Goal: Task Accomplishment & Management: Complete application form

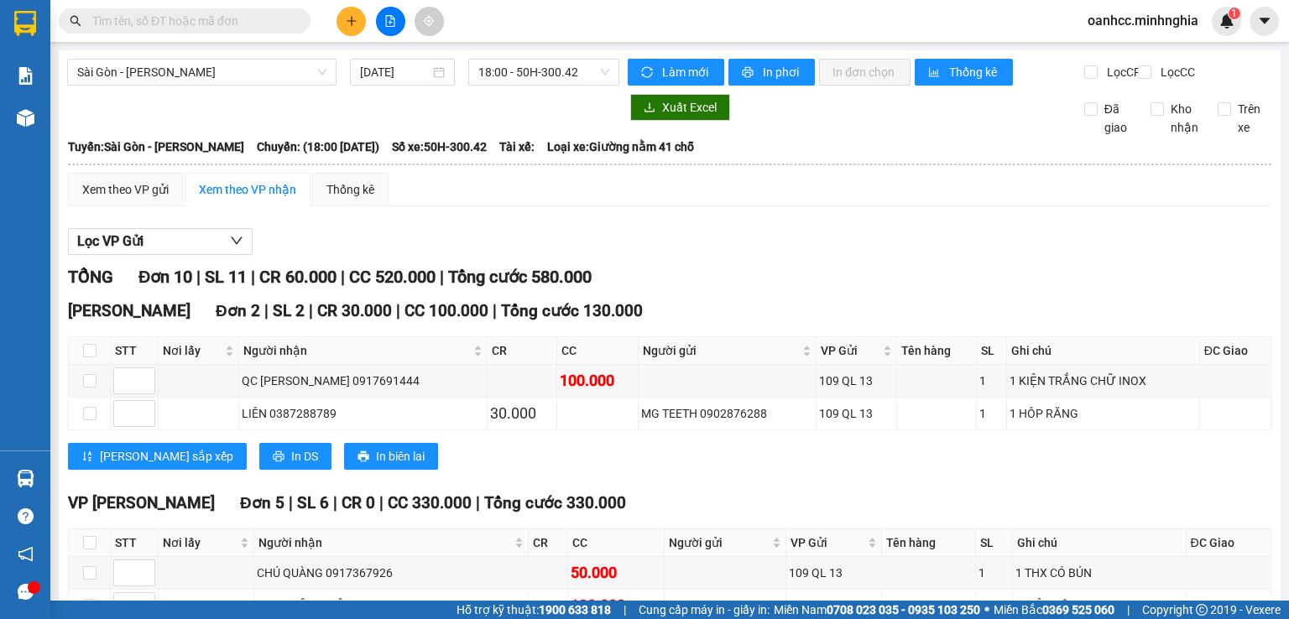
scroll to position [565, 0]
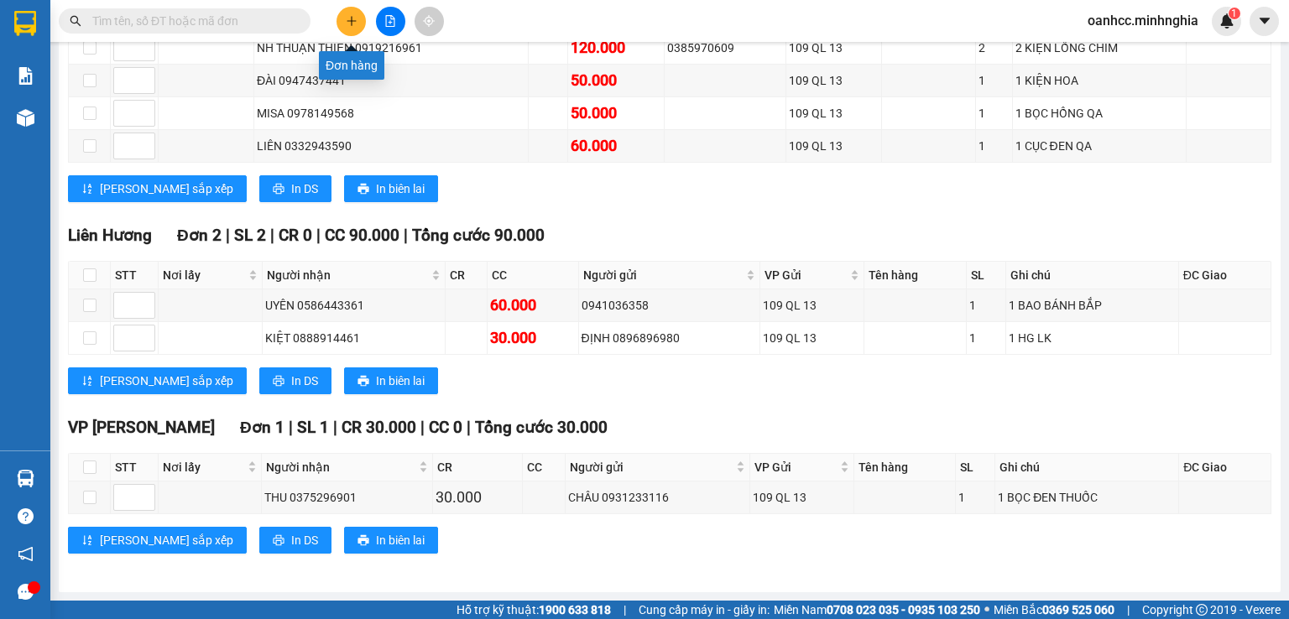
click at [346, 26] on icon "plus" at bounding box center [352, 21] width 12 height 12
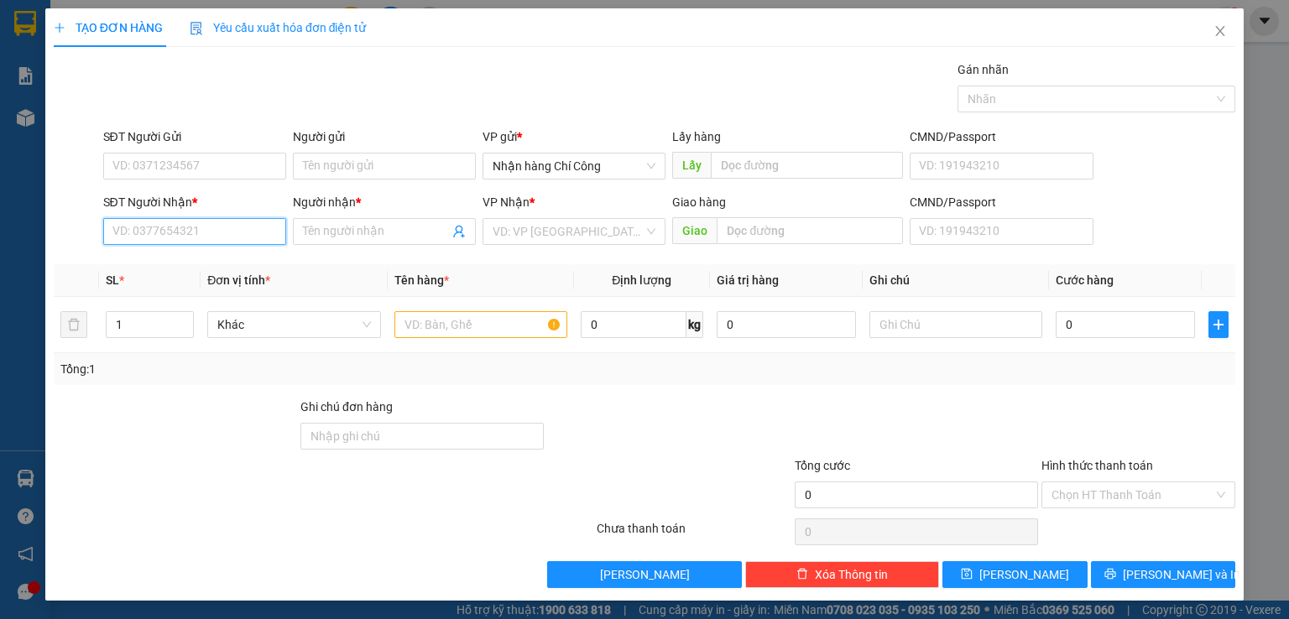
click at [159, 233] on input "SĐT Người Nhận *" at bounding box center [194, 231] width 183 height 27
type input "7"
click at [154, 267] on div "0989244673 - KHẢI" at bounding box center [192, 264] width 161 height 18
type input "0989244673"
type input "KHẢI"
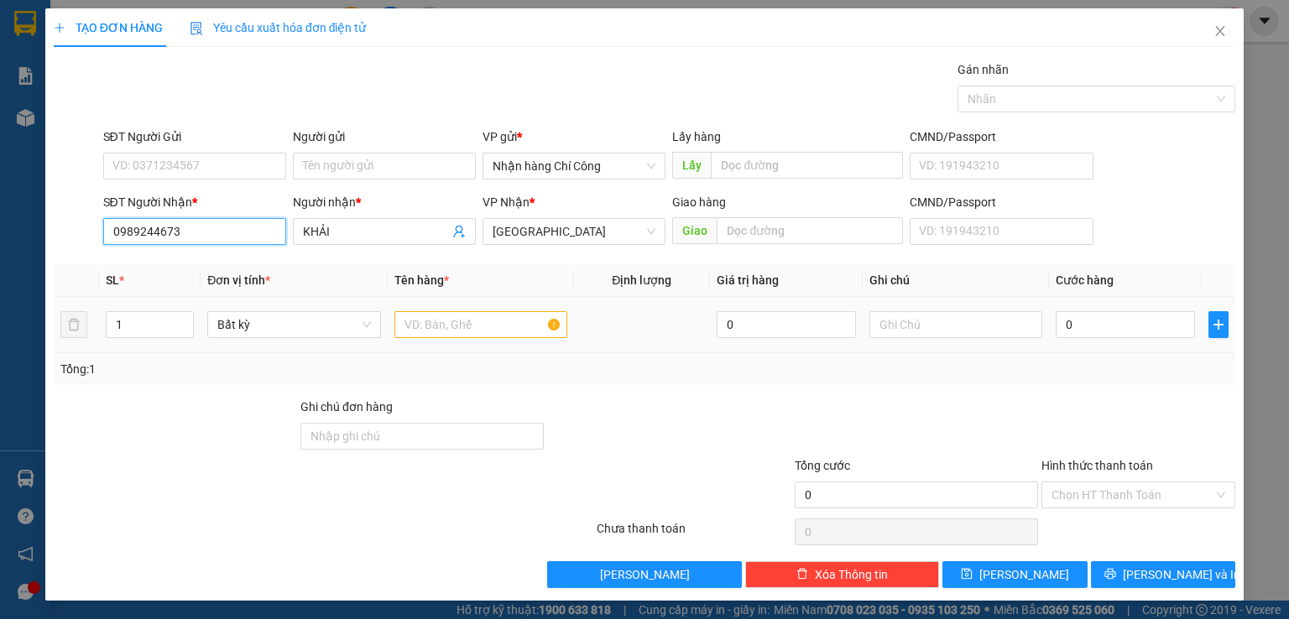
type input "0989244673"
click at [462, 326] on input "text" at bounding box center [480, 324] width 173 height 27
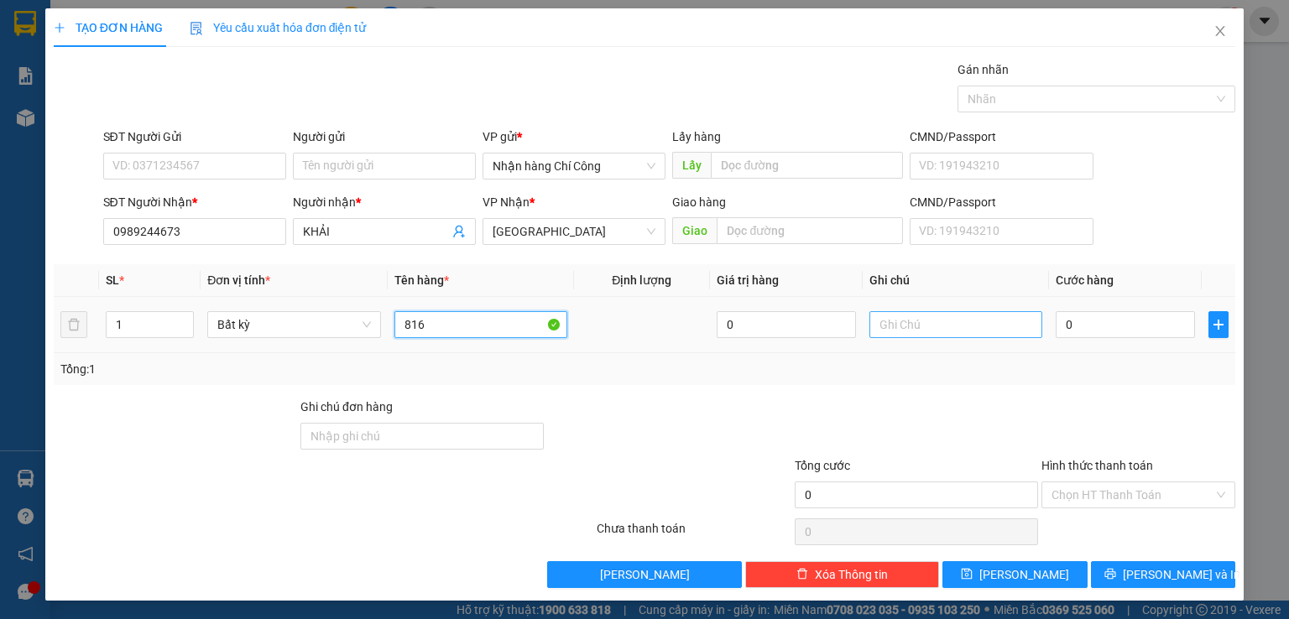
type input "816"
click at [909, 329] on input "text" at bounding box center [955, 324] width 173 height 27
type input "1 THG XỐP CÓ CỤC"
click at [1081, 325] on input "0" at bounding box center [1124, 324] width 139 height 27
type input "4"
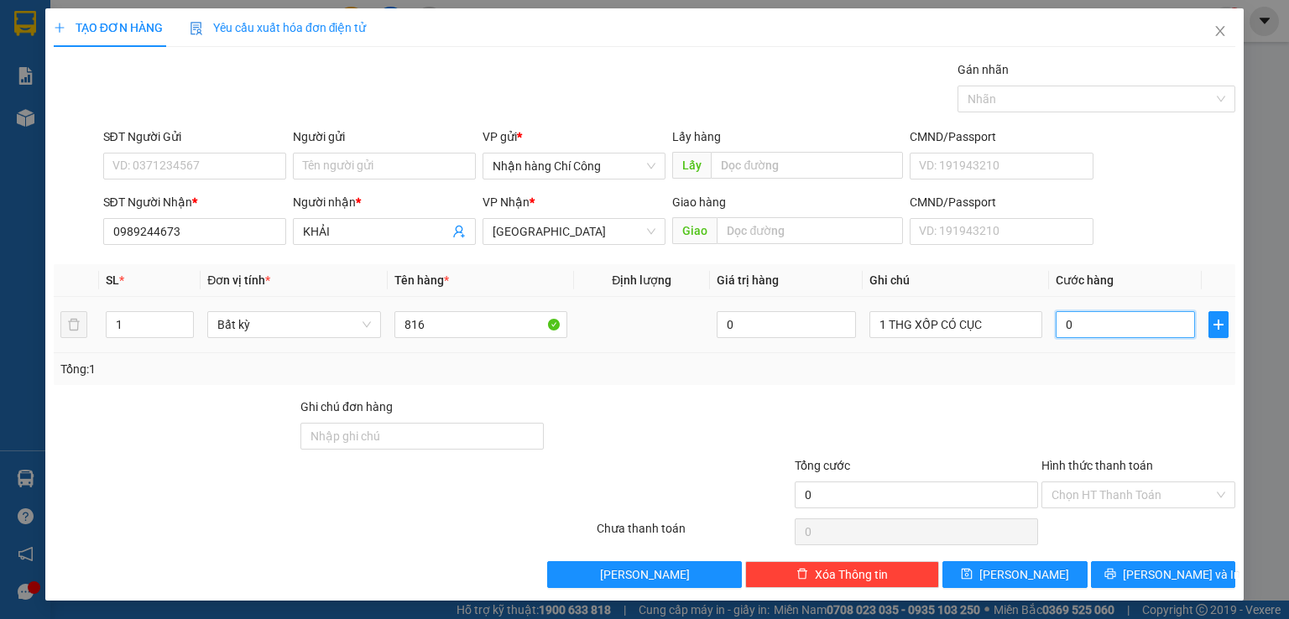
type input "4"
type input "40"
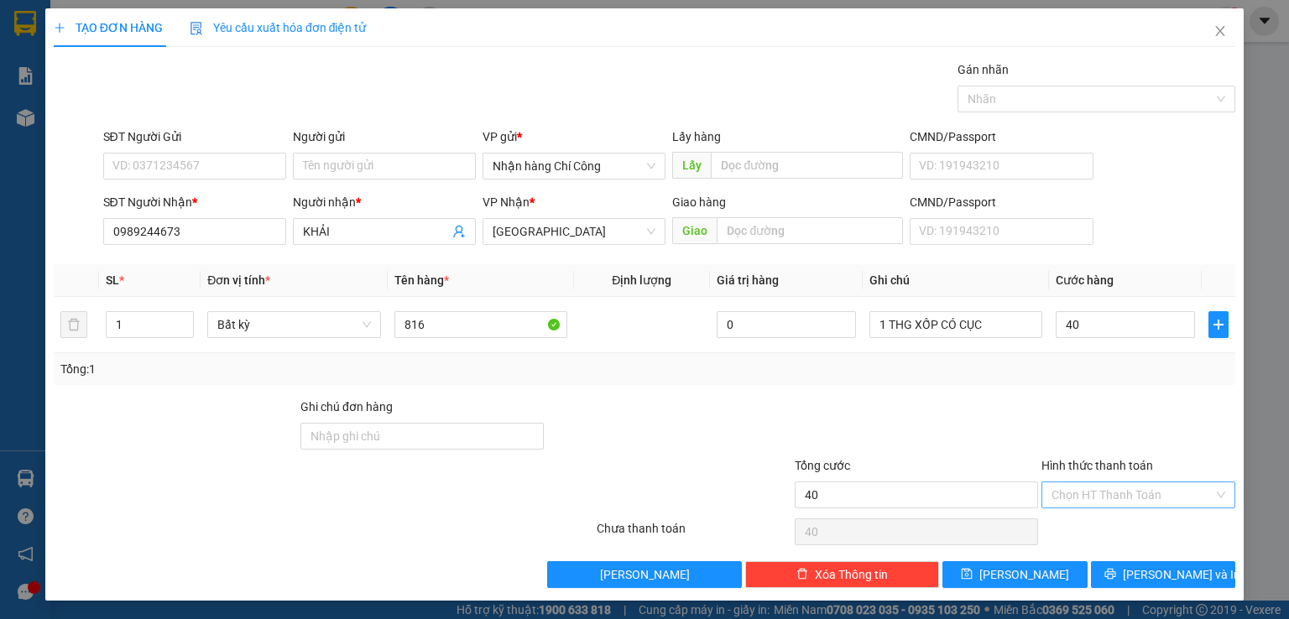
type input "40.000"
click at [1102, 494] on input "Hình thức thanh toán" at bounding box center [1132, 494] width 162 height 25
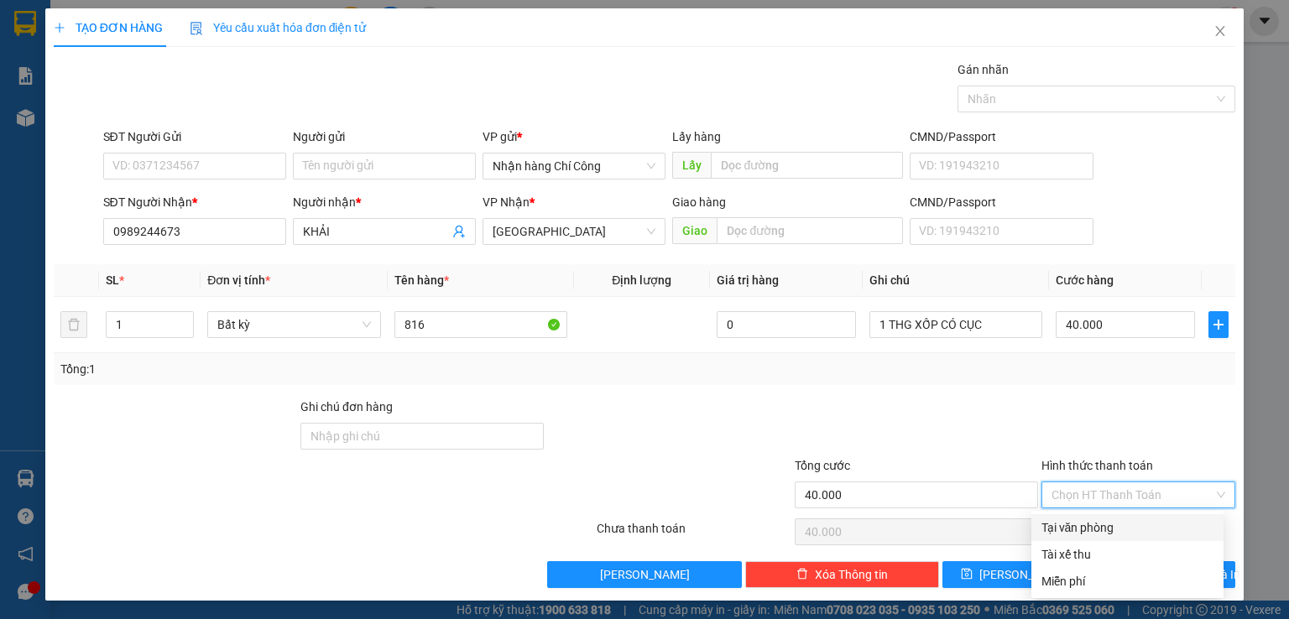
click at [1090, 518] on div "Tại văn phòng" at bounding box center [1127, 527] width 172 height 18
type input "0"
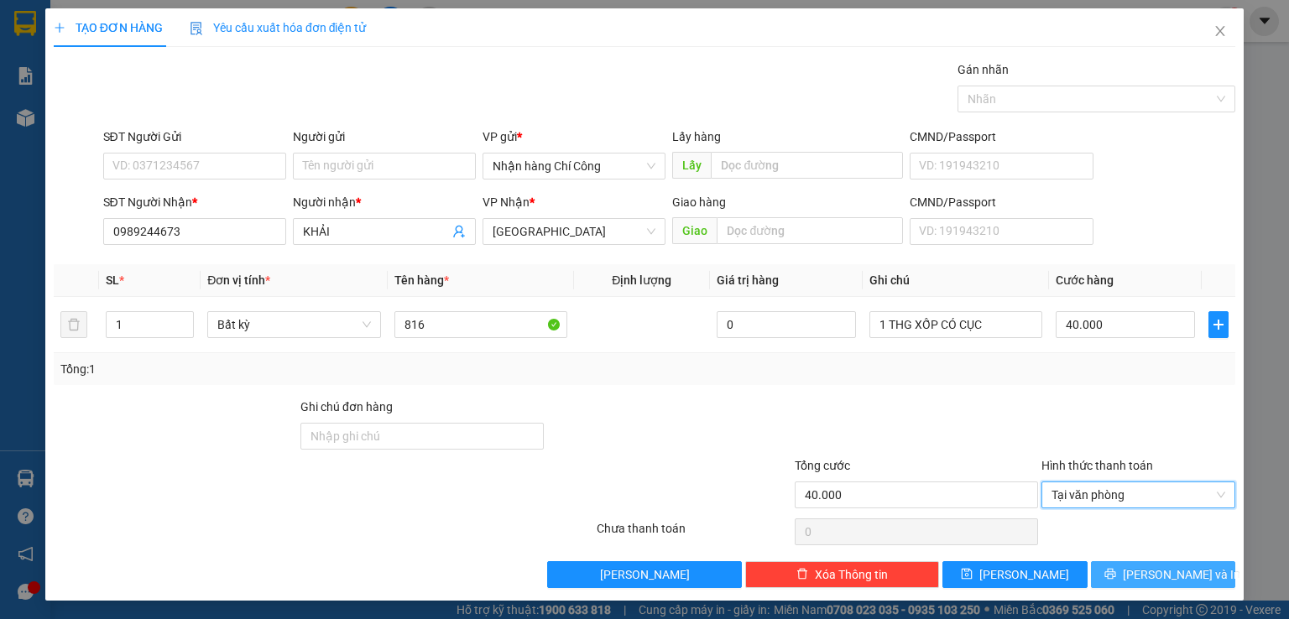
click at [1143, 577] on span "[PERSON_NAME] và In" at bounding box center [1181, 574] width 117 height 18
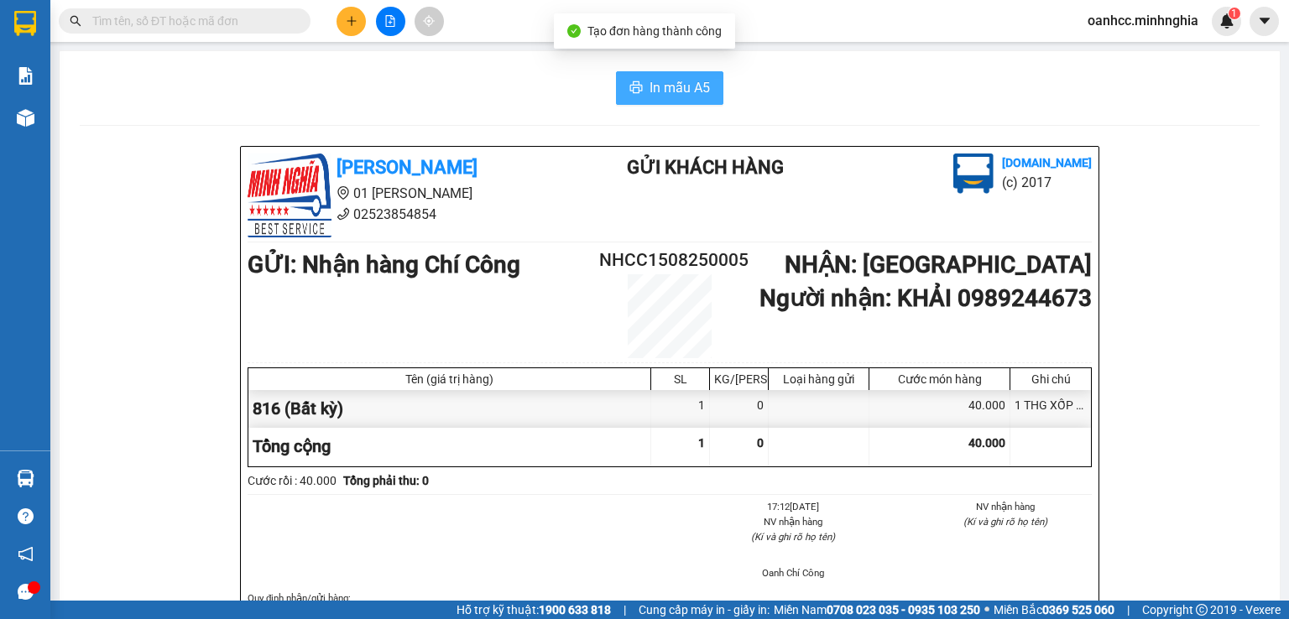
click at [649, 86] on span "In mẫu A5" at bounding box center [679, 87] width 60 height 21
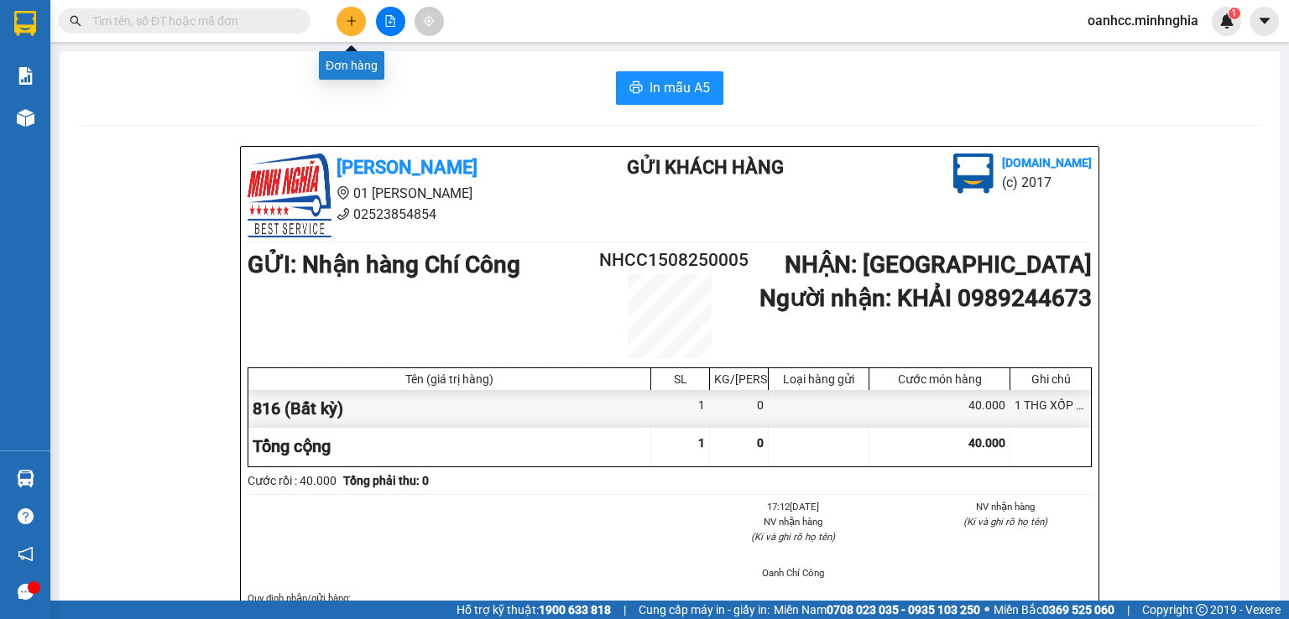
click at [346, 23] on icon "plus" at bounding box center [352, 21] width 12 height 12
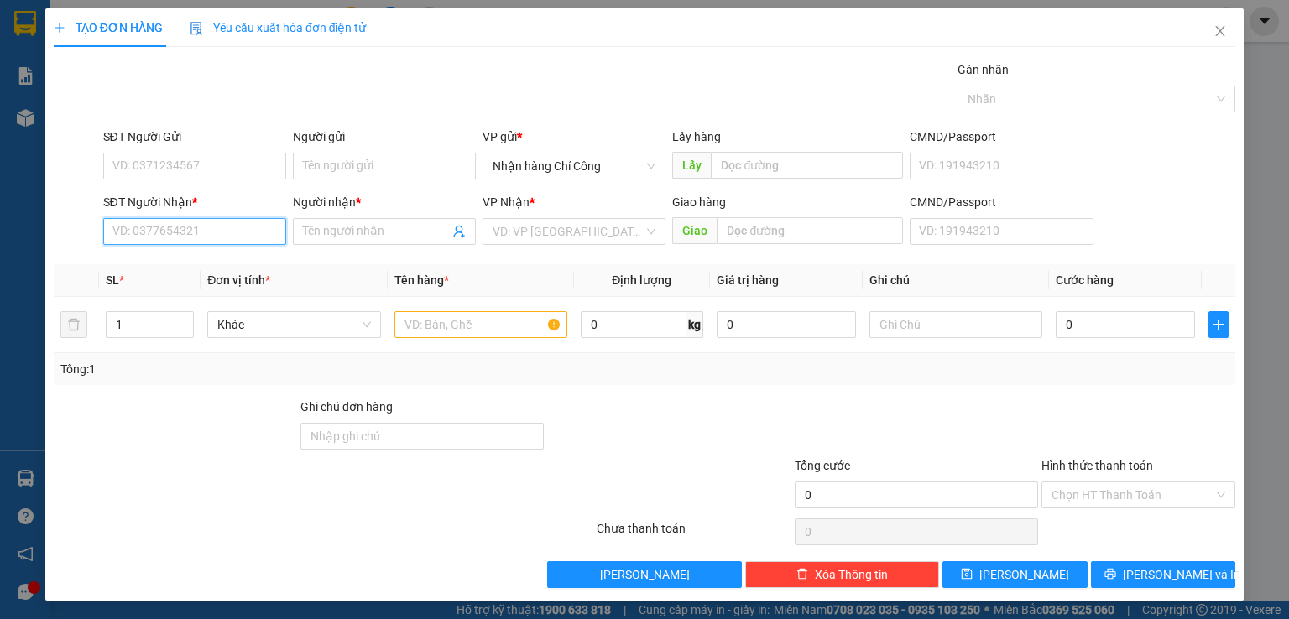
click at [161, 229] on input "SĐT Người Nhận *" at bounding box center [194, 231] width 183 height 27
click at [239, 267] on div "0909264271 - TÈO THƯỜNG" at bounding box center [192, 264] width 161 height 18
type input "0909264271"
type input "TÈO THƯỜNG"
type input "0909264271"
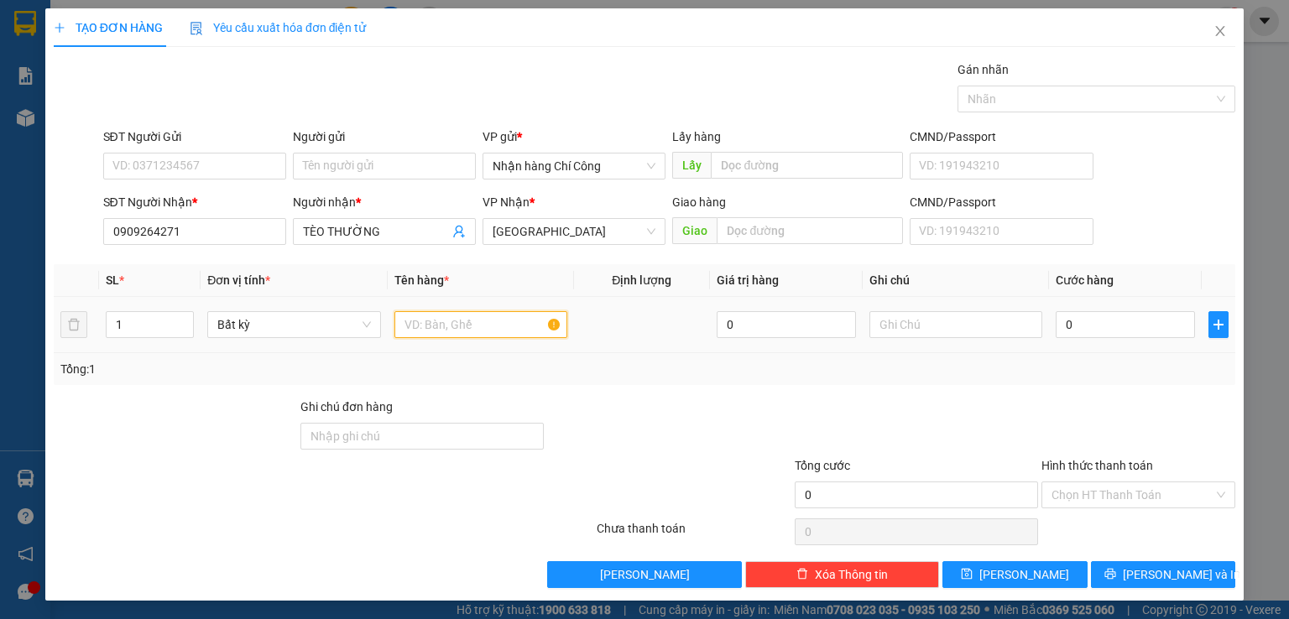
click at [471, 314] on input "text" at bounding box center [480, 324] width 173 height 27
type input "816"
click at [916, 328] on input "text" at bounding box center [955, 324] width 173 height 27
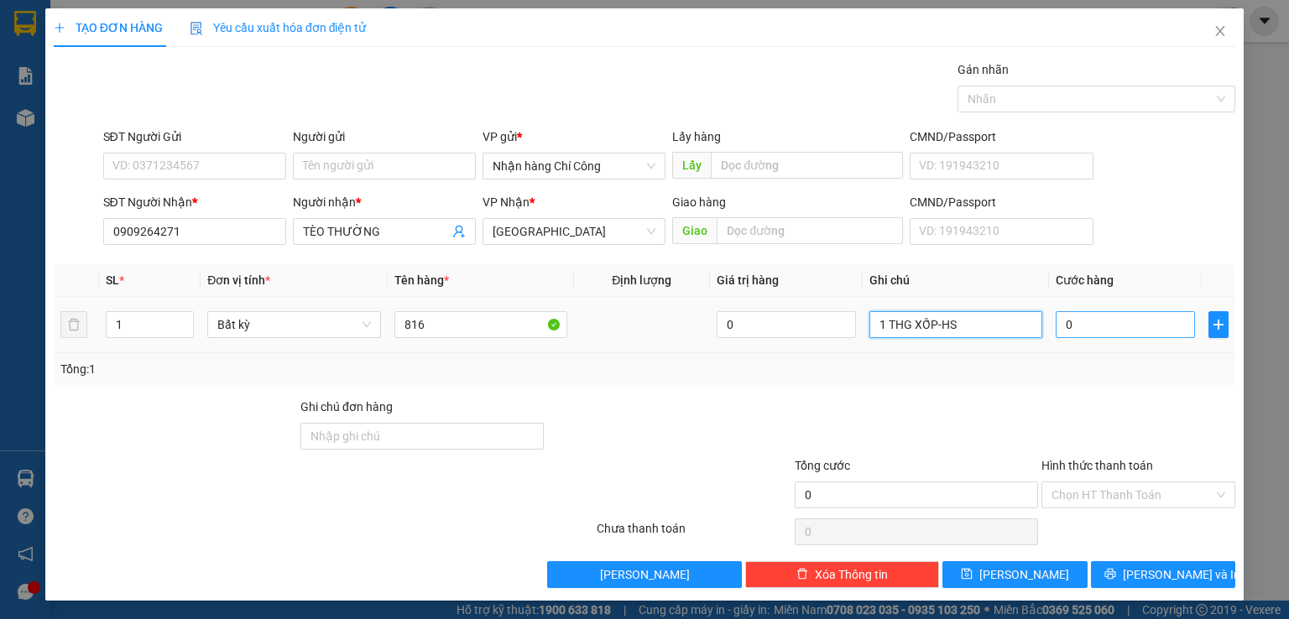
type input "1 THG XỐP-HS"
click at [1109, 316] on input "0" at bounding box center [1124, 324] width 139 height 27
type input "4"
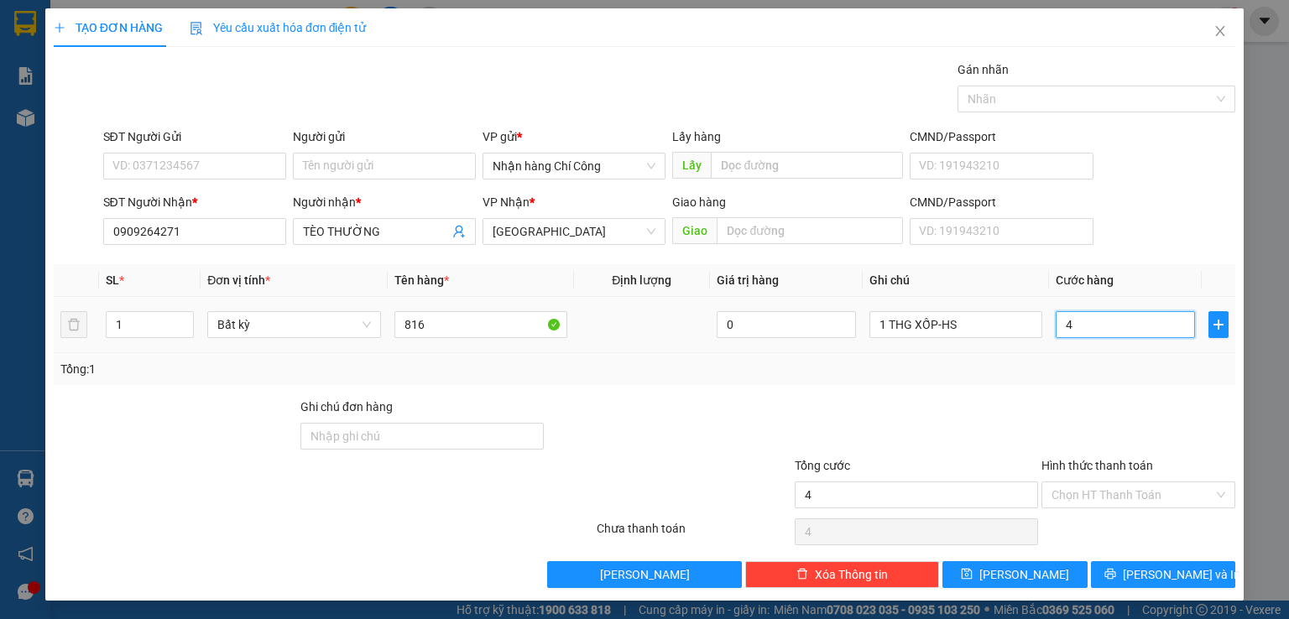
type input "40"
type input "40.000"
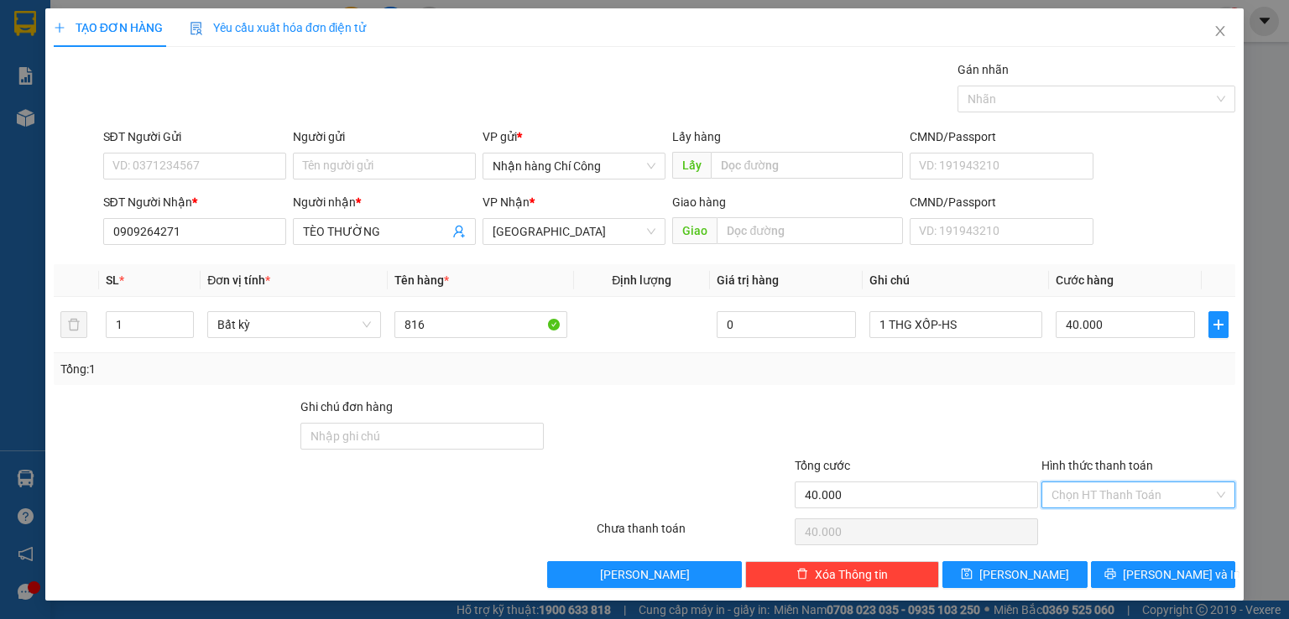
click at [1102, 493] on input "Hình thức thanh toán" at bounding box center [1132, 494] width 162 height 25
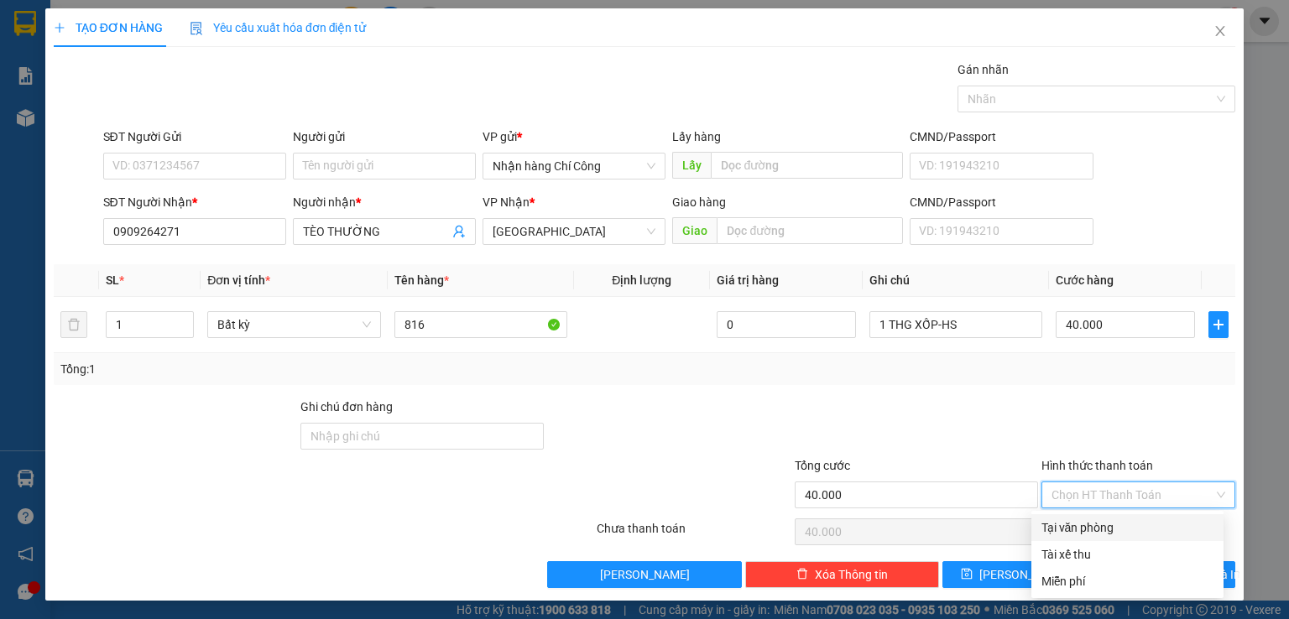
click at [1091, 525] on div "Tại văn phòng" at bounding box center [1127, 527] width 172 height 18
type input "0"
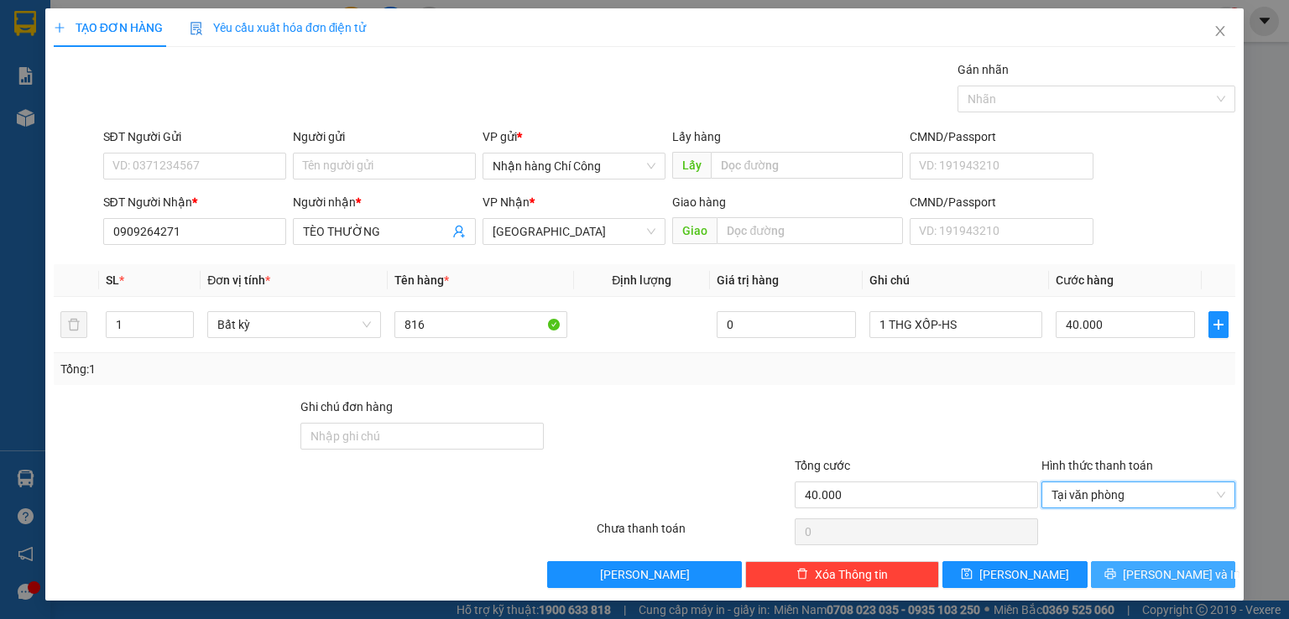
click at [1141, 570] on span "[PERSON_NAME] và In" at bounding box center [1181, 574] width 117 height 18
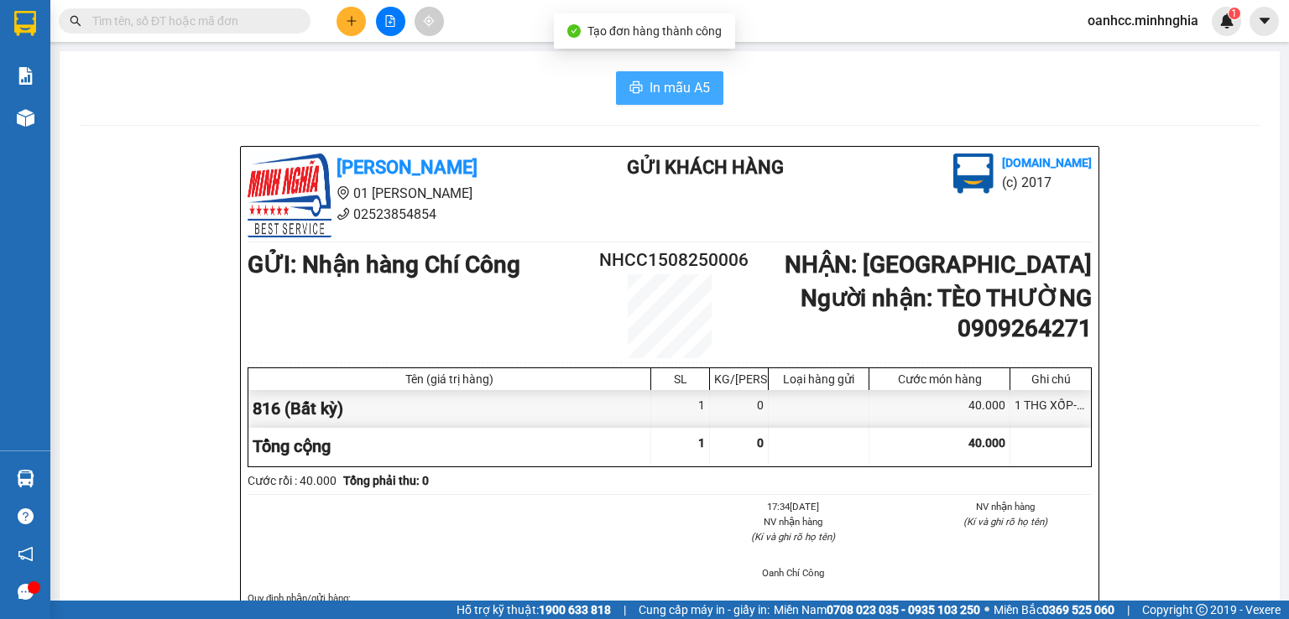
click at [692, 102] on button "In mẫu A5" at bounding box center [669, 88] width 107 height 34
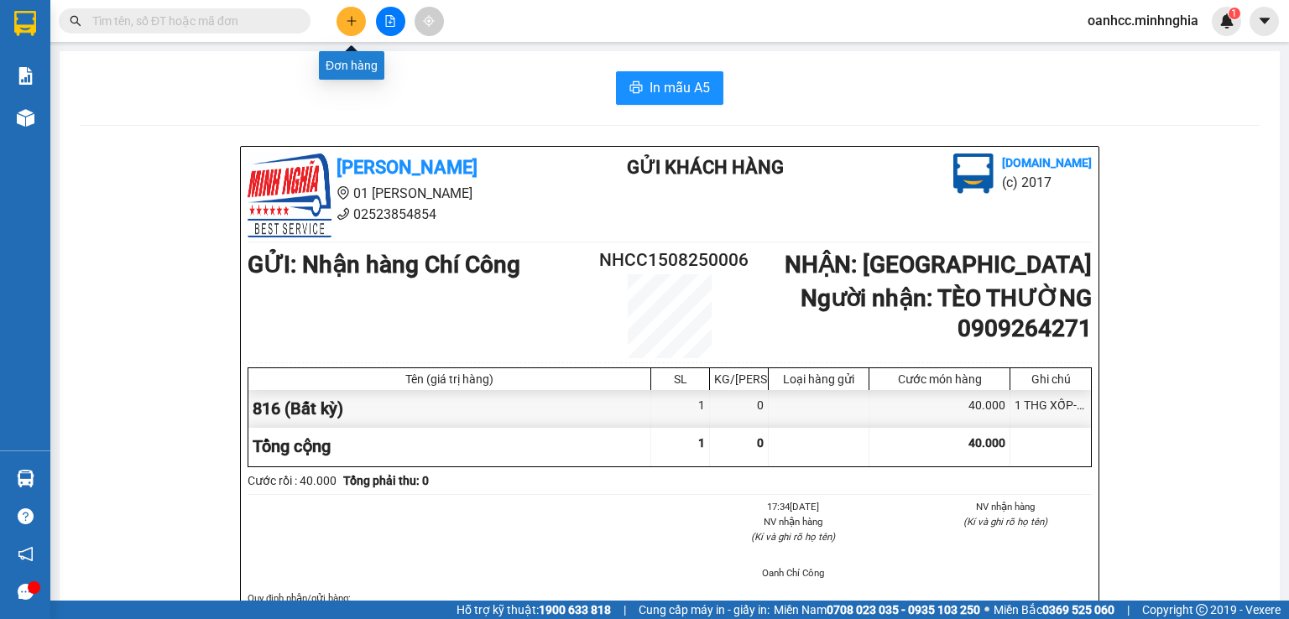
click at [353, 19] on icon "plus" at bounding box center [352, 21] width 12 height 12
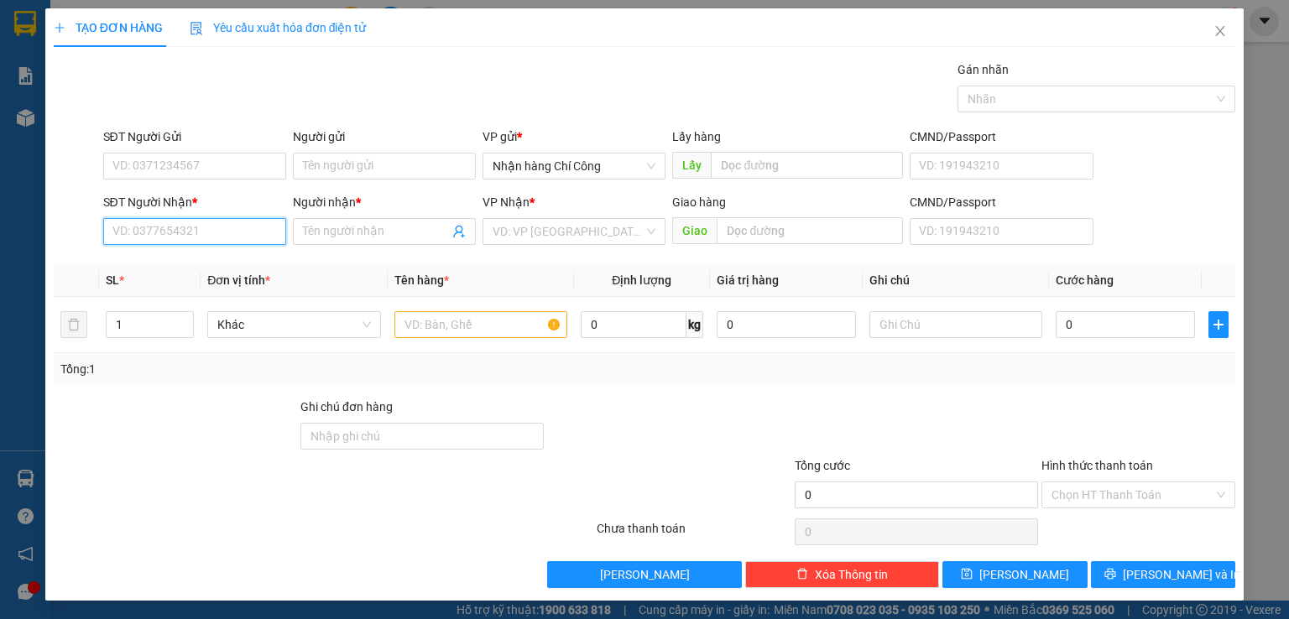
click at [194, 221] on input "SĐT Người Nhận *" at bounding box center [194, 231] width 183 height 27
type input "0906075844"
click at [340, 222] on input "Người nhận *" at bounding box center [376, 231] width 146 height 18
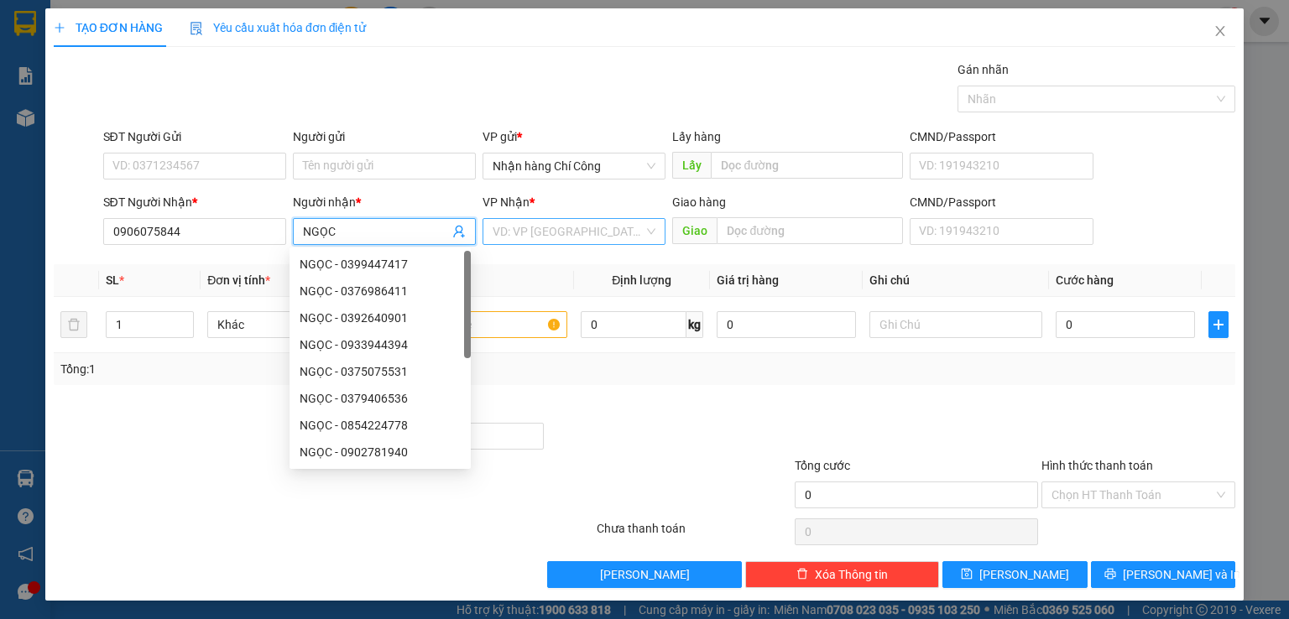
type input "NGỌC"
click at [503, 221] on input "search" at bounding box center [567, 231] width 151 height 25
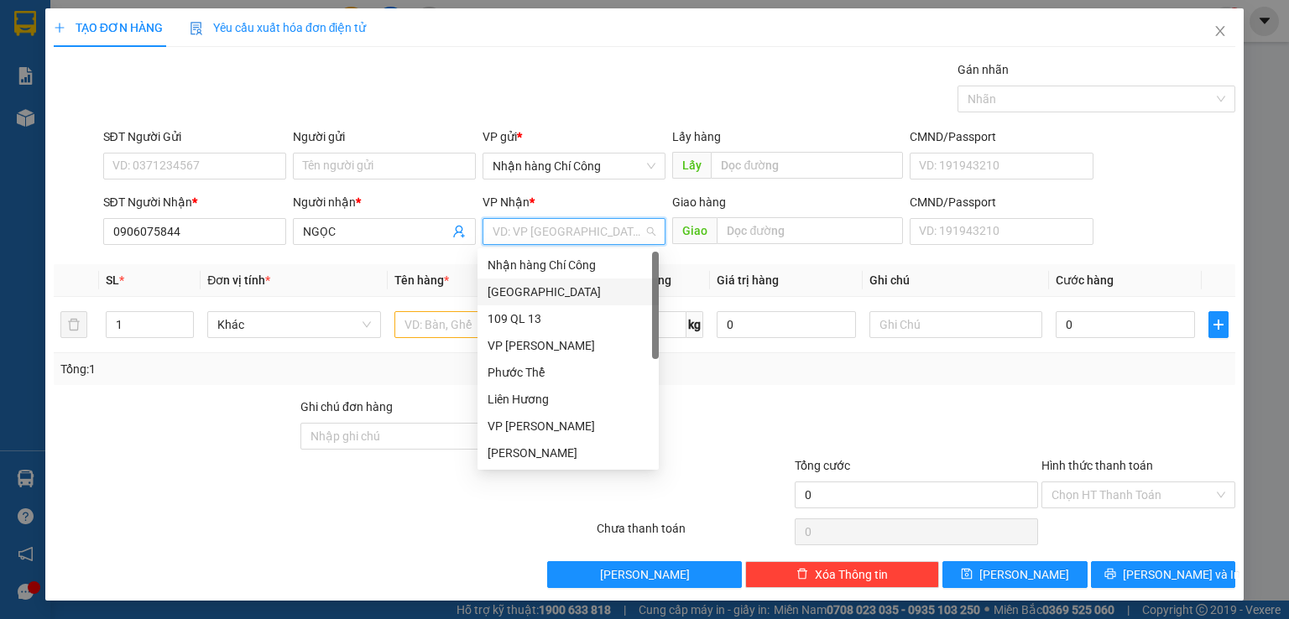
click at [507, 290] on div "[GEOGRAPHIC_DATA]" at bounding box center [567, 292] width 161 height 18
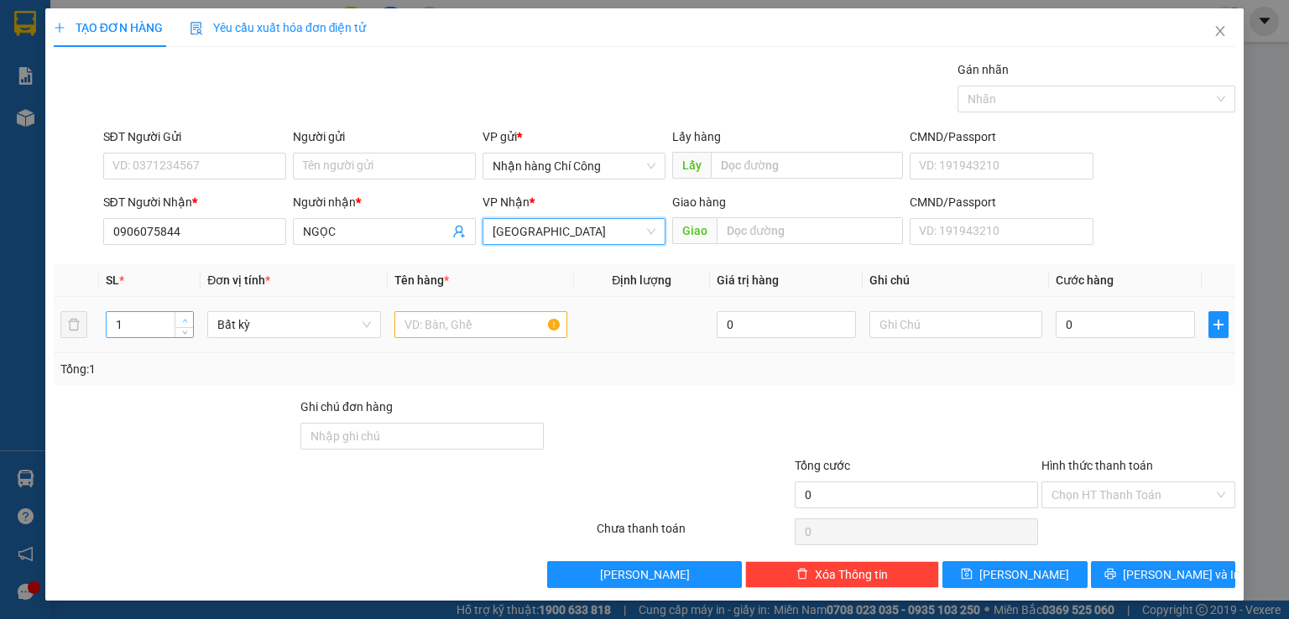
type input "2"
click at [182, 318] on icon "up" at bounding box center [185, 321] width 6 height 6
click at [469, 319] on input "text" at bounding box center [480, 324] width 173 height 27
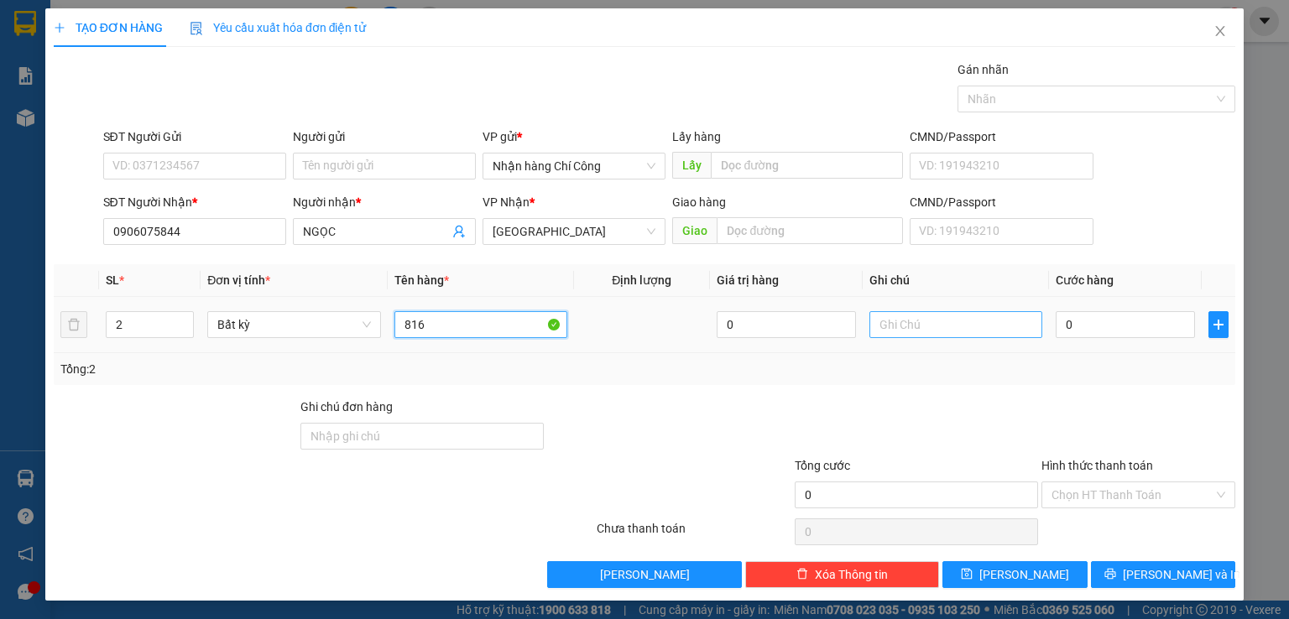
type input "816"
click at [919, 330] on input "text" at bounding box center [955, 324] width 173 height 27
type input "2 THG XỐP-ĐỒ ĂN"
click at [1081, 324] on input "0" at bounding box center [1124, 324] width 139 height 27
type input "1"
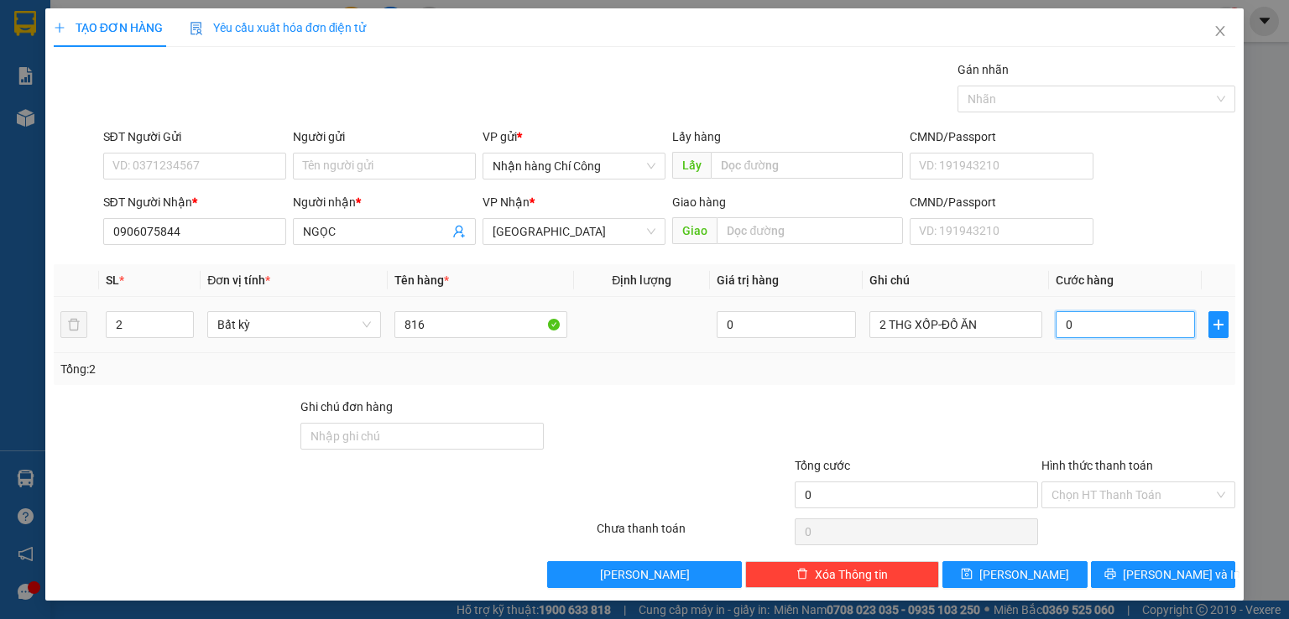
type input "1"
type input "13"
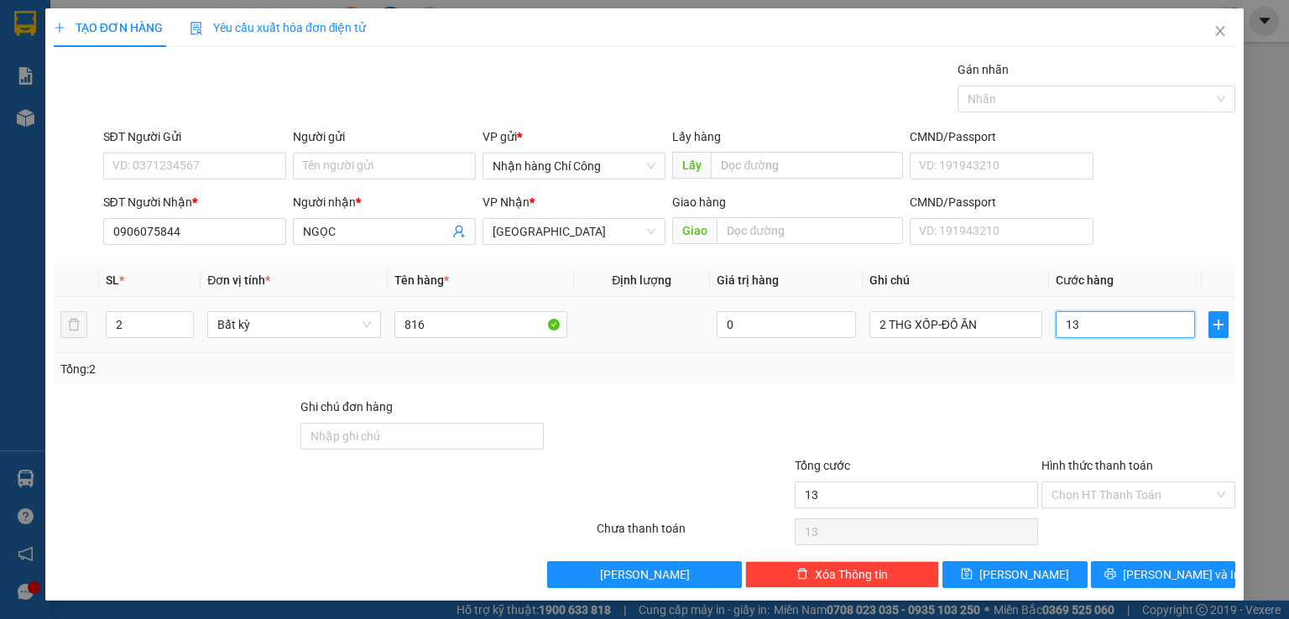
type input "130"
type input "130.000"
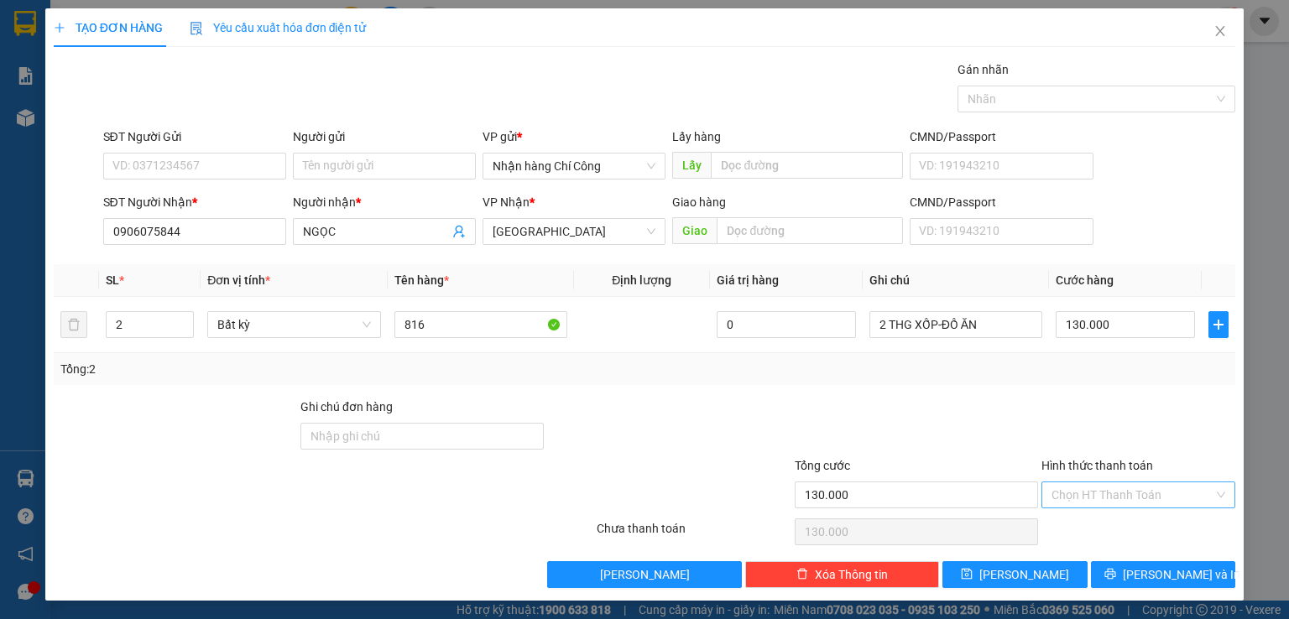
click at [1081, 496] on input "Hình thức thanh toán" at bounding box center [1132, 494] width 162 height 25
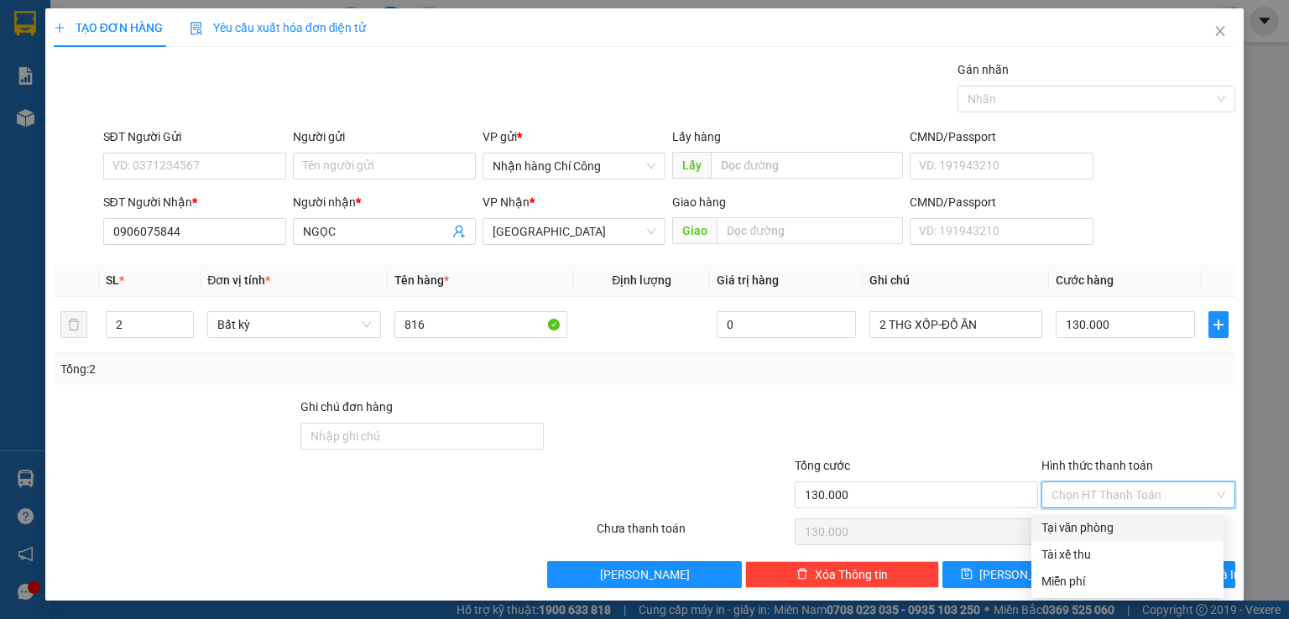
click at [1094, 524] on div "Tại văn phòng" at bounding box center [1127, 527] width 172 height 18
type input "0"
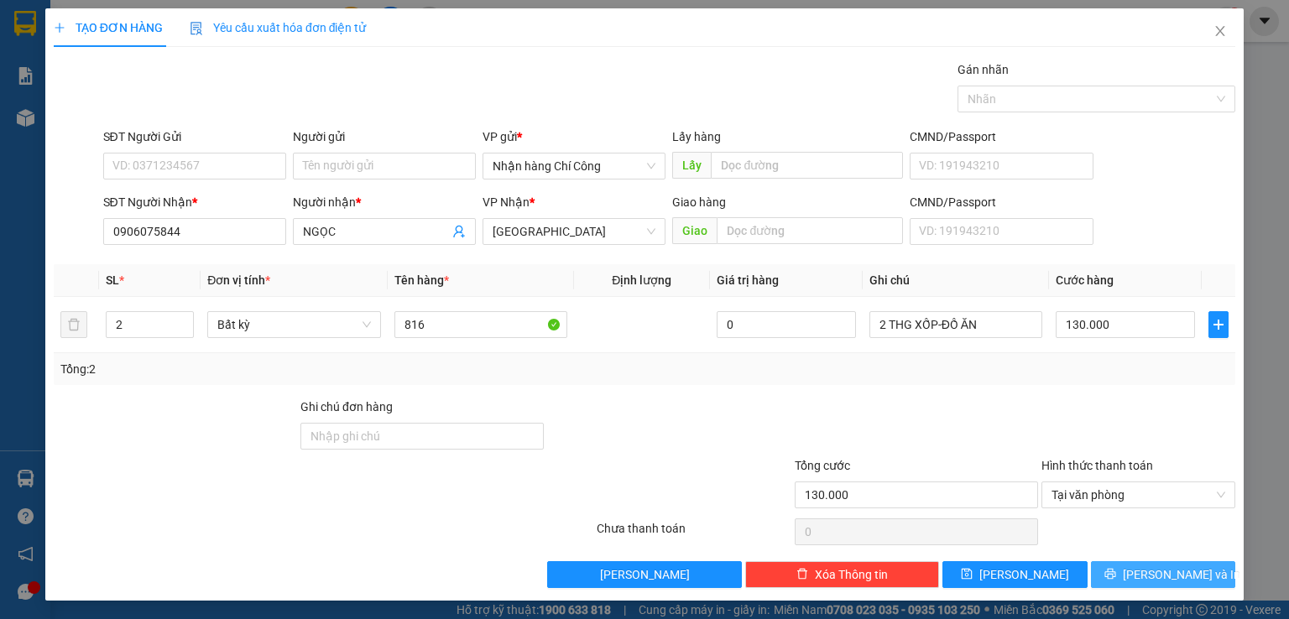
click at [1142, 578] on span "[PERSON_NAME] và In" at bounding box center [1181, 574] width 117 height 18
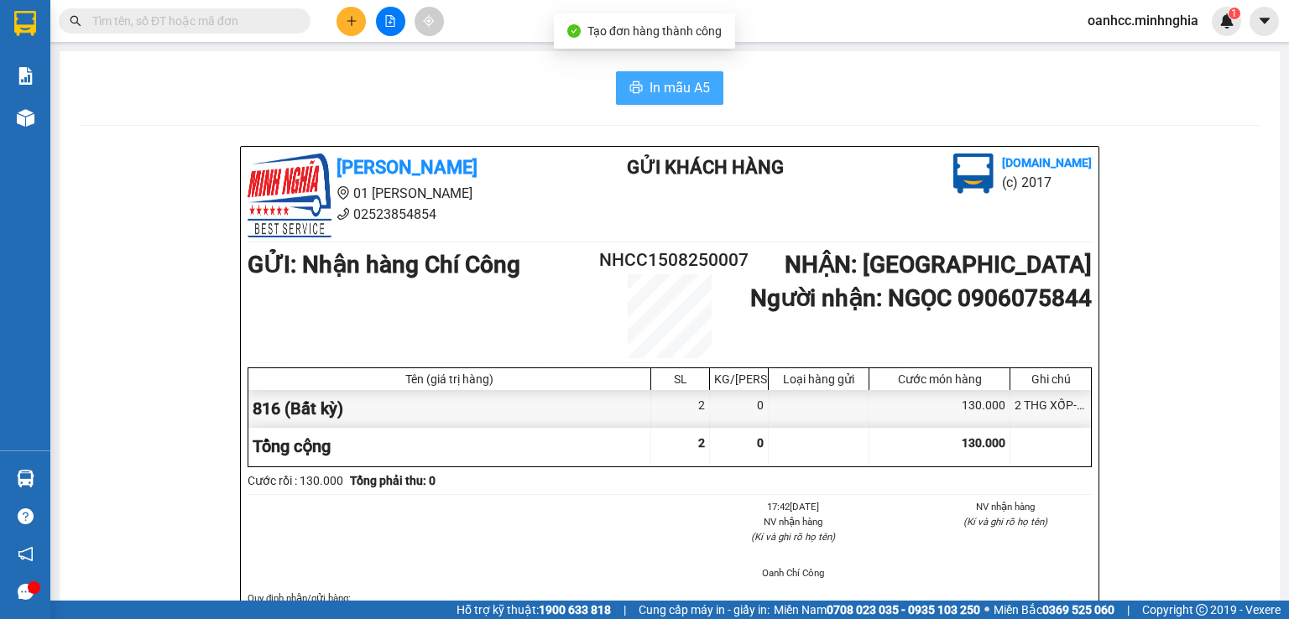
click at [658, 88] on span "In mẫu A5" at bounding box center [679, 87] width 60 height 21
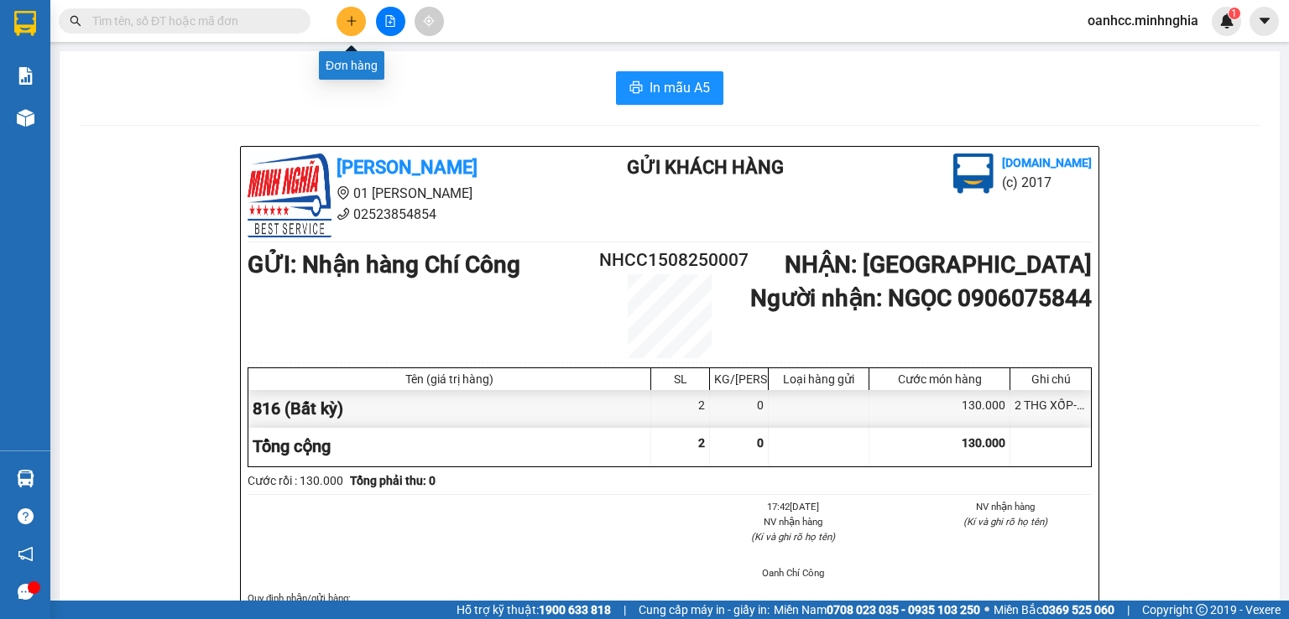
click at [348, 19] on icon "plus" at bounding box center [352, 21] width 12 height 12
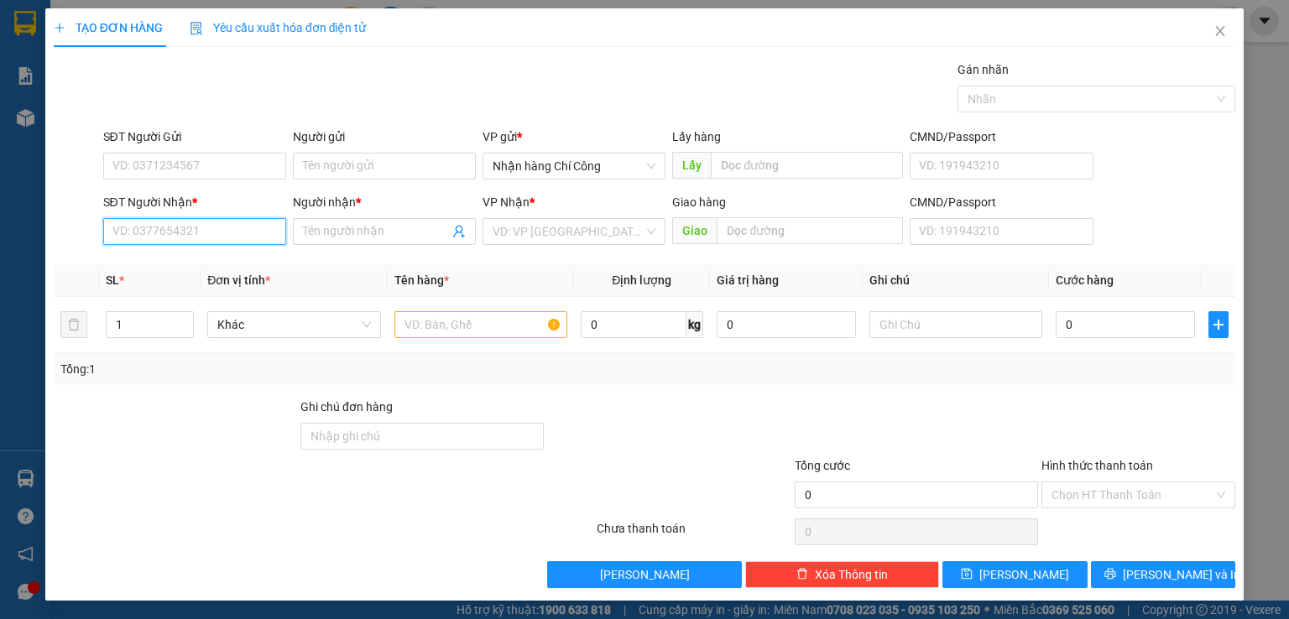
click at [211, 232] on input "SĐT Người Nhận *" at bounding box center [194, 231] width 183 height 27
click at [168, 262] on div "0374824032 - ĐẸP (0384296985)" at bounding box center [200, 264] width 176 height 18
type input "0374824032"
type input "ĐẸP (0384296985)"
type input "TRẢNG BOM-ĐN"
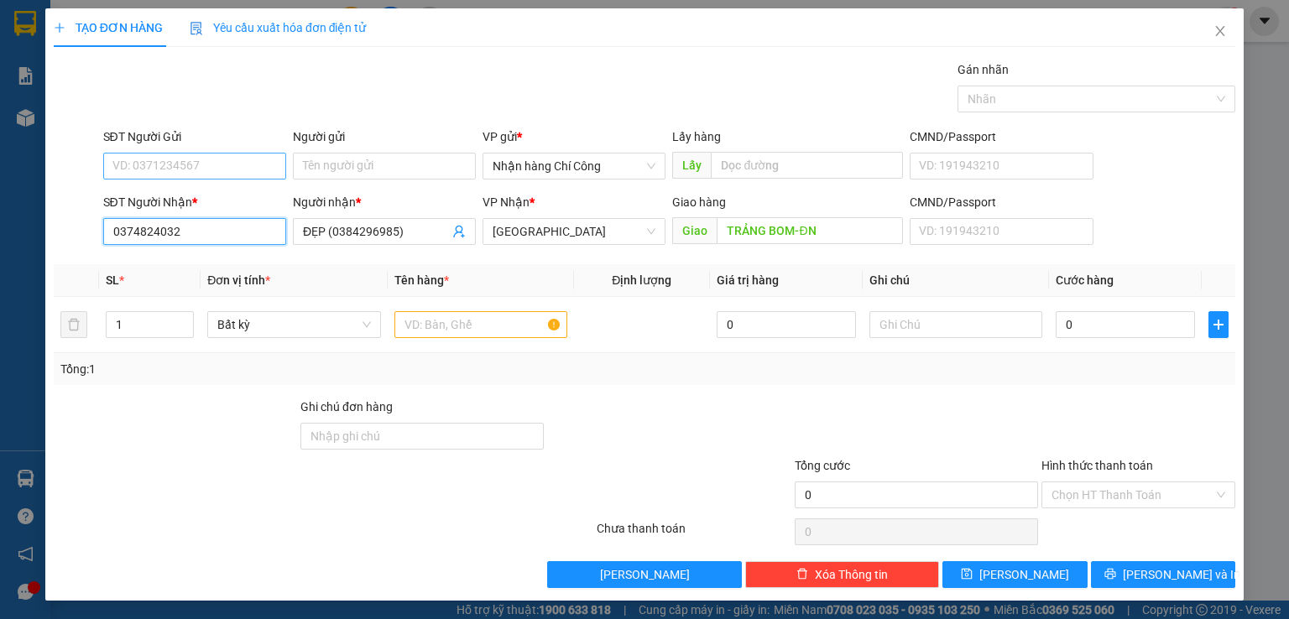
type input "0374824032"
click at [185, 164] on input "SĐT Người Gửi" at bounding box center [194, 166] width 183 height 27
click at [153, 195] on div "0375406201" at bounding box center [192, 199] width 161 height 18
type input "0375406201"
click at [453, 326] on input "text" at bounding box center [480, 324] width 173 height 27
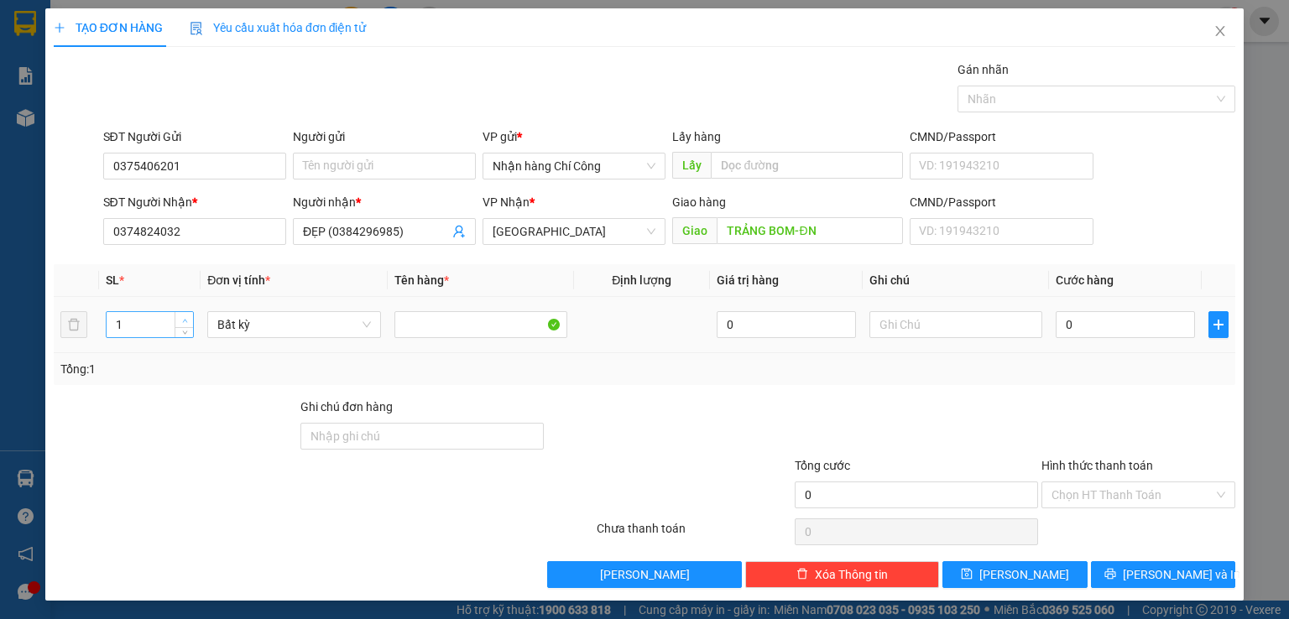
type input "2"
click at [188, 319] on span "up" at bounding box center [185, 320] width 10 height 10
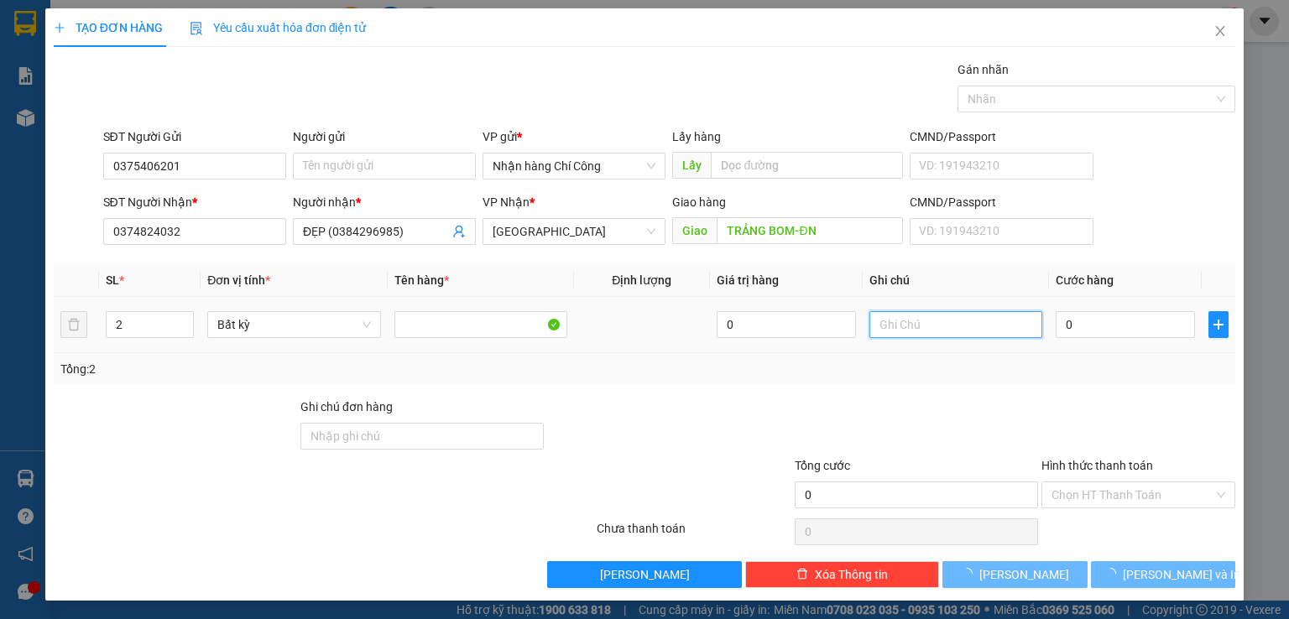
click at [927, 323] on input "text" at bounding box center [955, 324] width 173 height 27
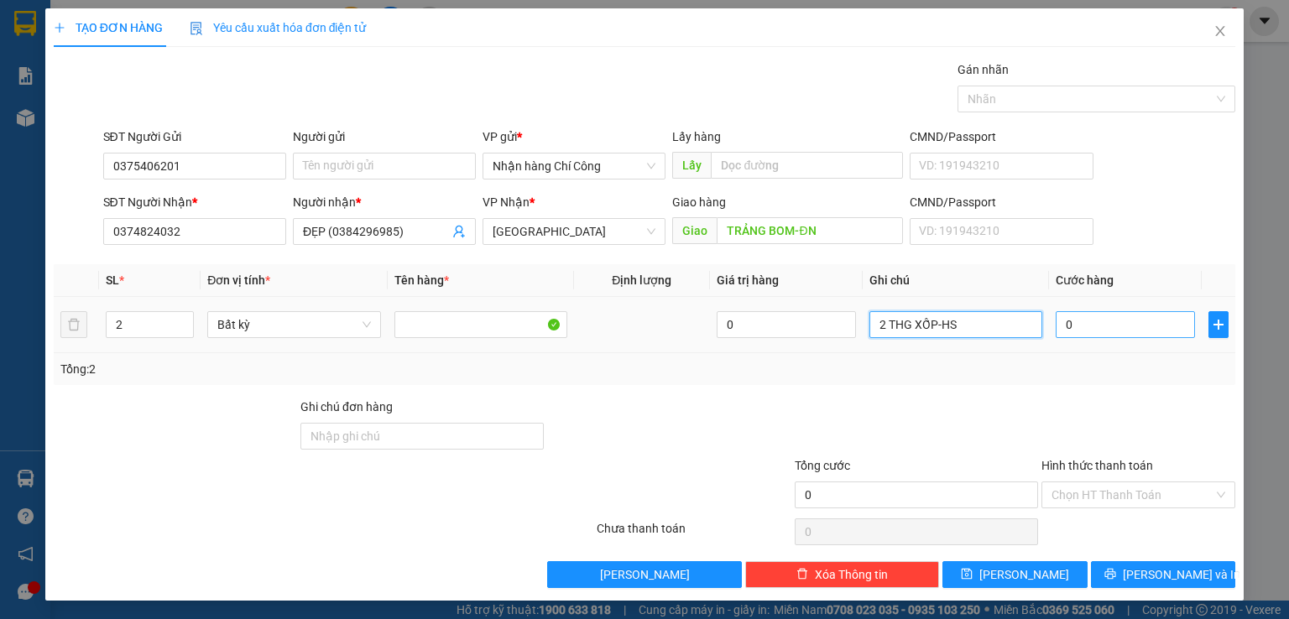
type input "2 THG XỐP-HS"
click at [1123, 331] on input "0" at bounding box center [1124, 324] width 139 height 27
type input "1"
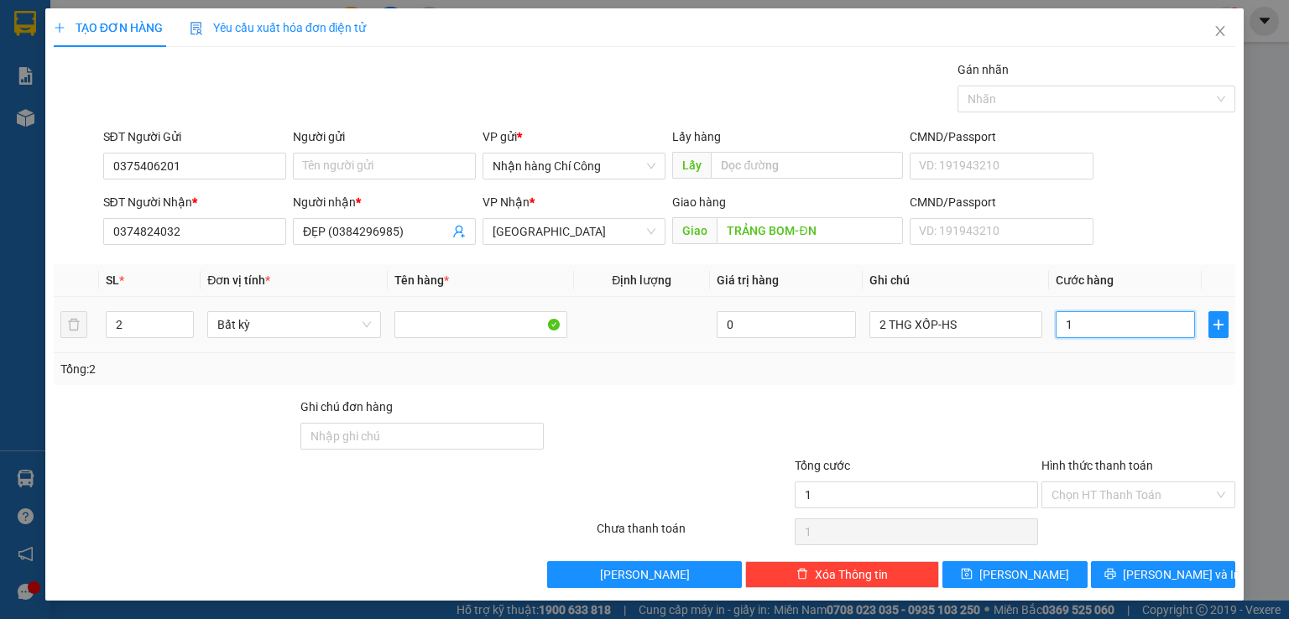
type input "10"
type input "100"
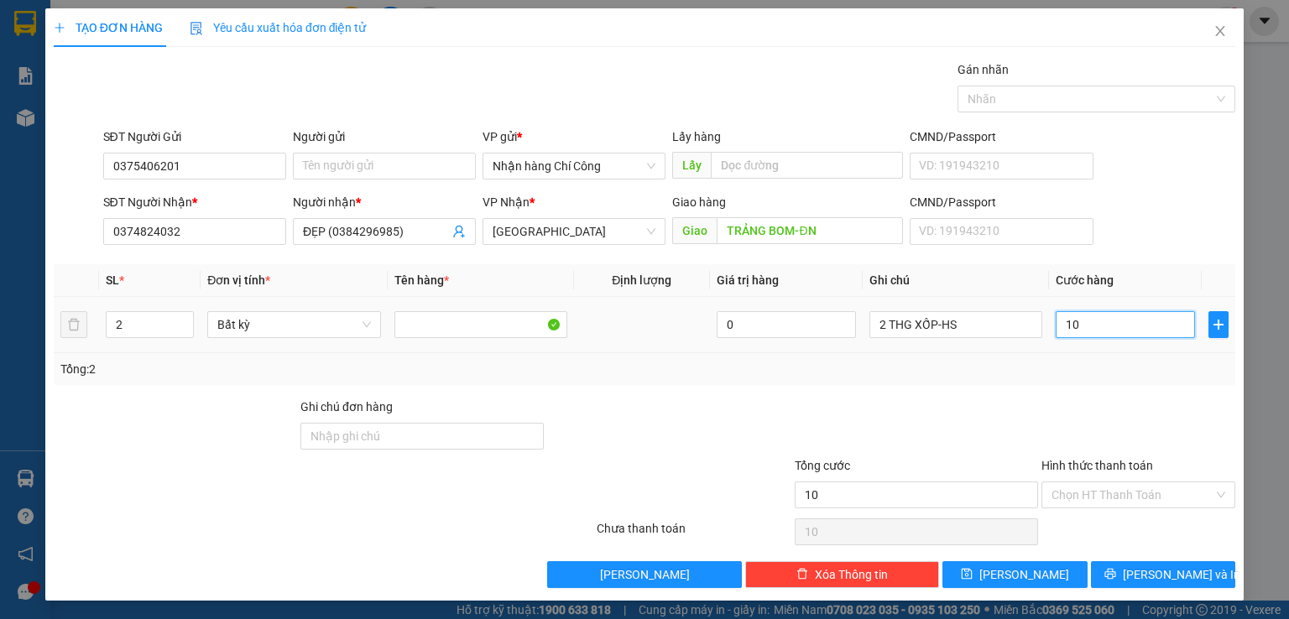
type input "100"
type input "100.000"
click at [1100, 497] on input "Hình thức thanh toán" at bounding box center [1132, 494] width 162 height 25
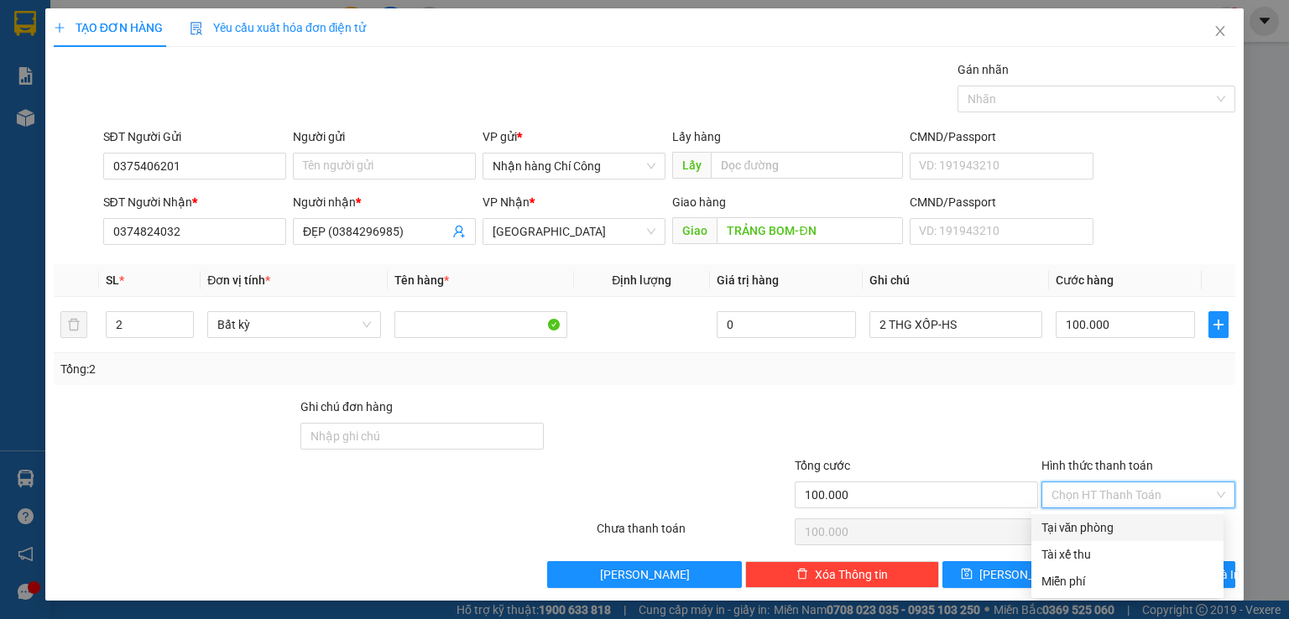
click at [1080, 529] on div "Tại văn phòng" at bounding box center [1127, 527] width 172 height 18
type input "0"
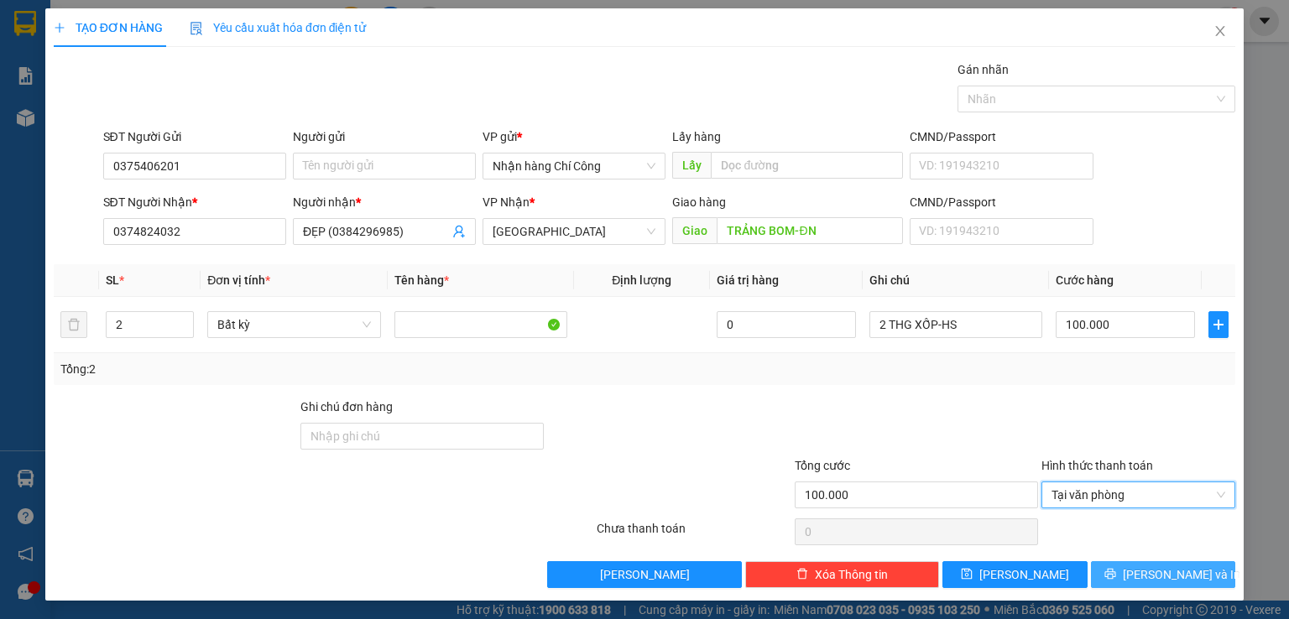
click at [1154, 575] on span "[PERSON_NAME] và In" at bounding box center [1181, 574] width 117 height 18
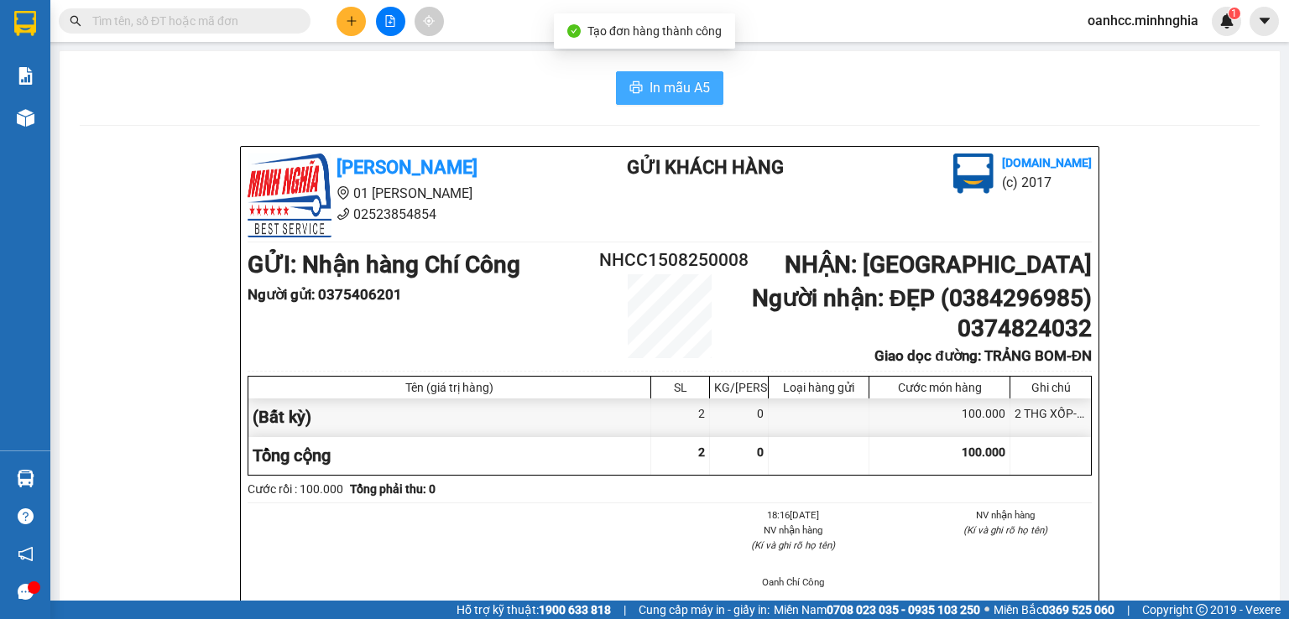
click at [652, 80] on span "In mẫu A5" at bounding box center [679, 87] width 60 height 21
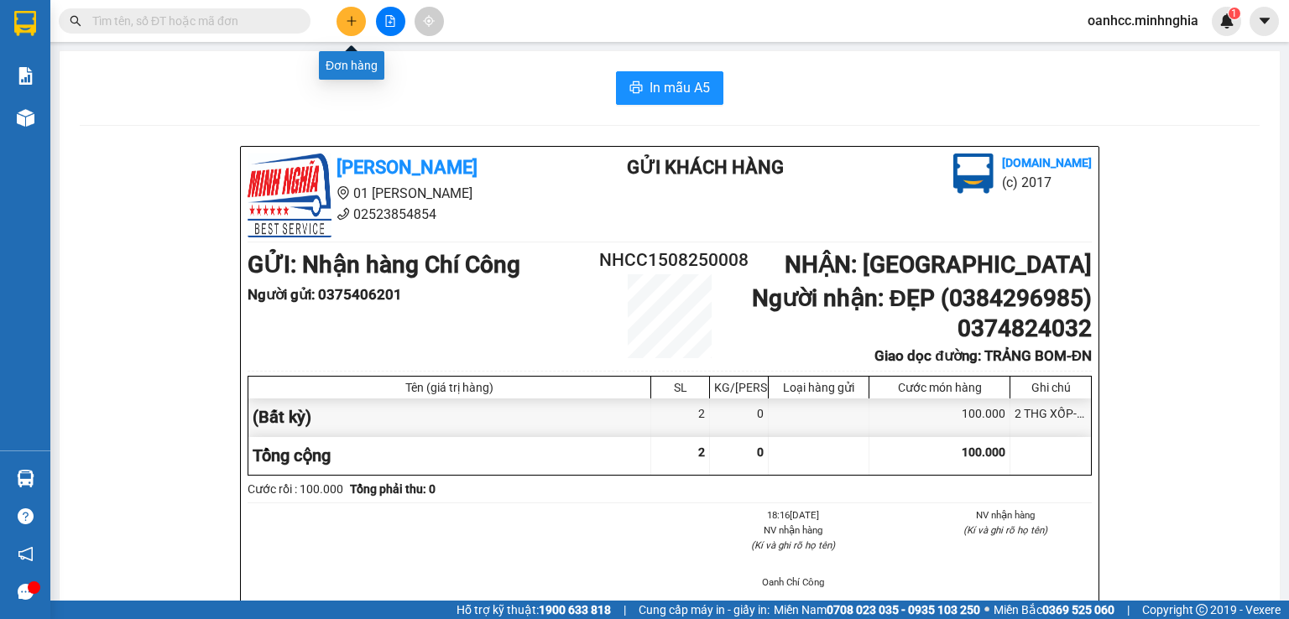
click at [348, 22] on icon "plus" at bounding box center [352, 21] width 12 height 12
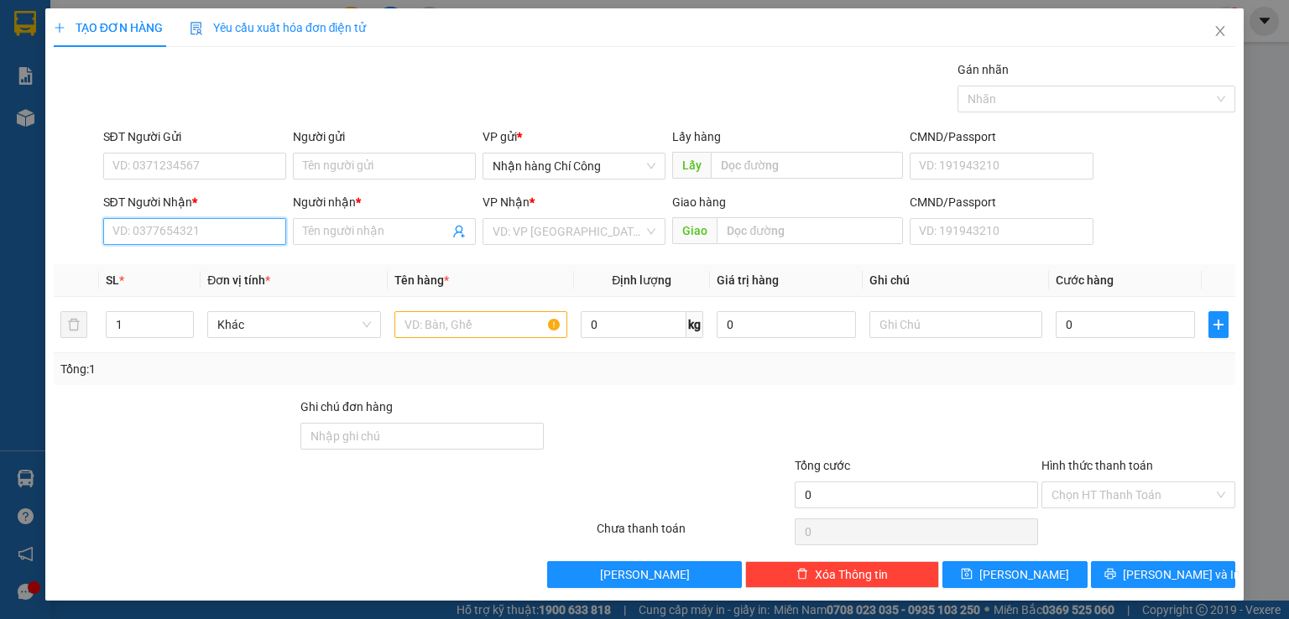
click at [218, 236] on input "SĐT Người Nhận *" at bounding box center [194, 231] width 183 height 27
click at [174, 269] on div "0373347345 - NAM" at bounding box center [192, 264] width 161 height 18
type input "0373347345"
type input "NAM"
type input "NGÃ 3 CUA HEO"
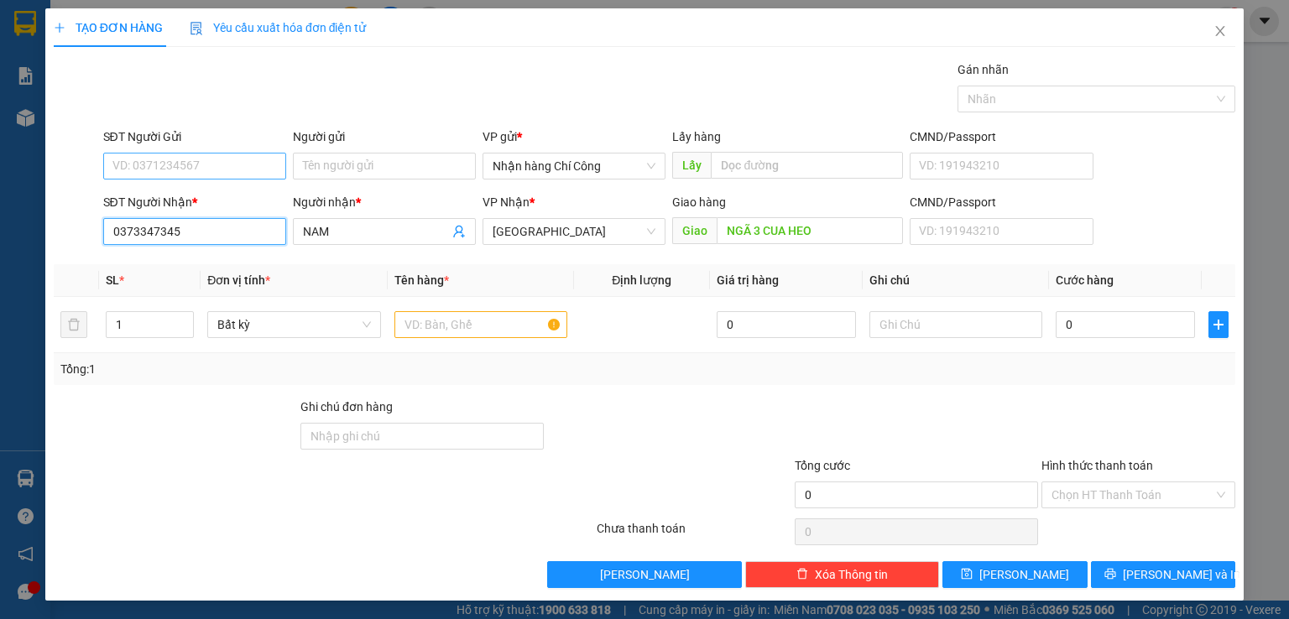
type input "0373347345"
click at [223, 166] on input "SĐT Người Gửi" at bounding box center [194, 166] width 183 height 27
click at [195, 195] on div "0799060638 - CHUNG" at bounding box center [192, 199] width 161 height 18
type input "0799060638"
type input "CHUNG"
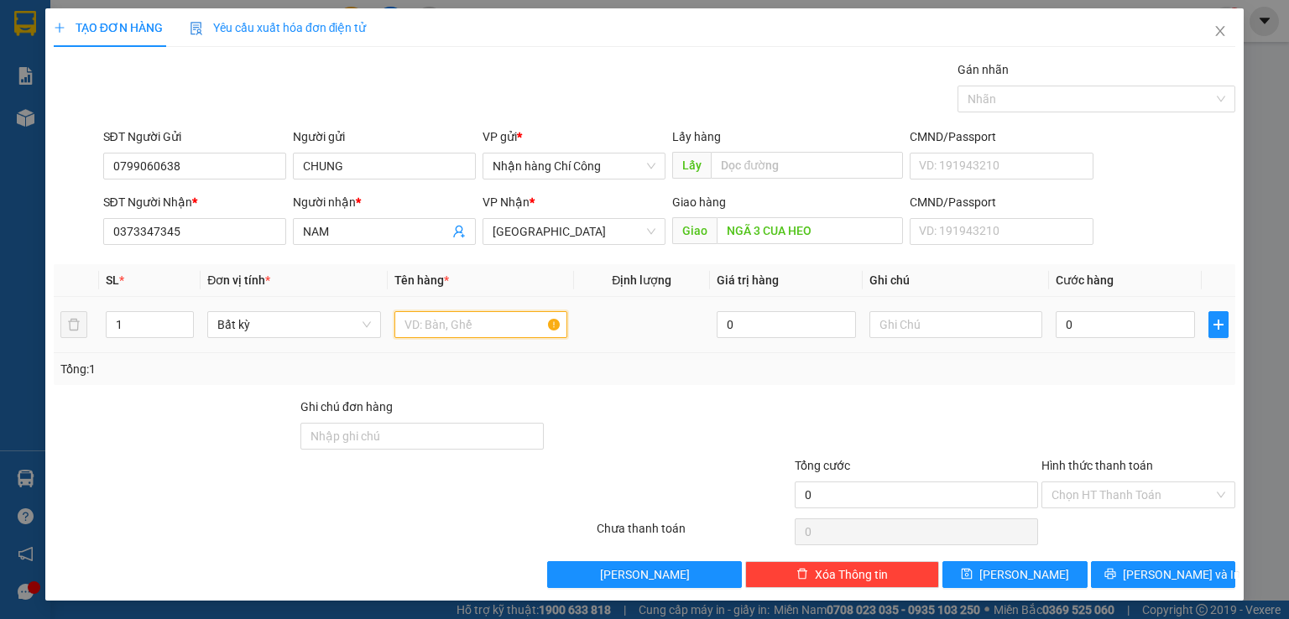
click at [441, 322] on input "text" at bounding box center [480, 324] width 173 height 27
click at [932, 327] on input "text" at bounding box center [955, 324] width 173 height 27
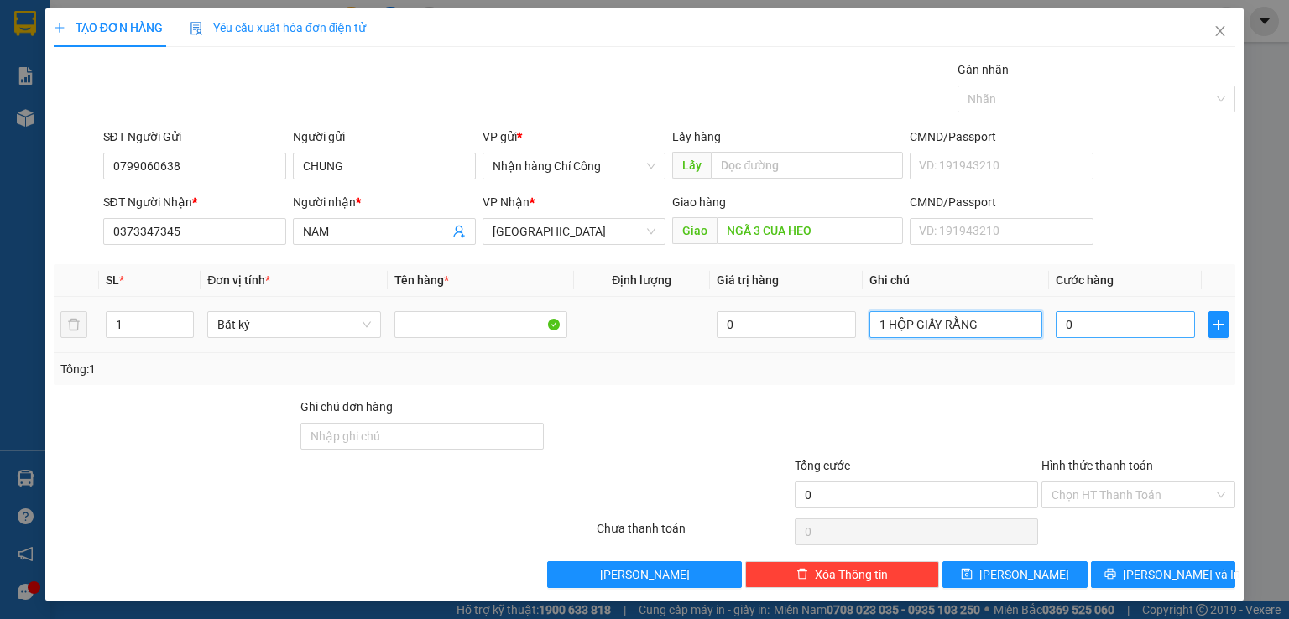
type input "1 HỘP GIẤY-RẰNG"
click at [1097, 326] on input "0" at bounding box center [1124, 324] width 139 height 27
type input "3"
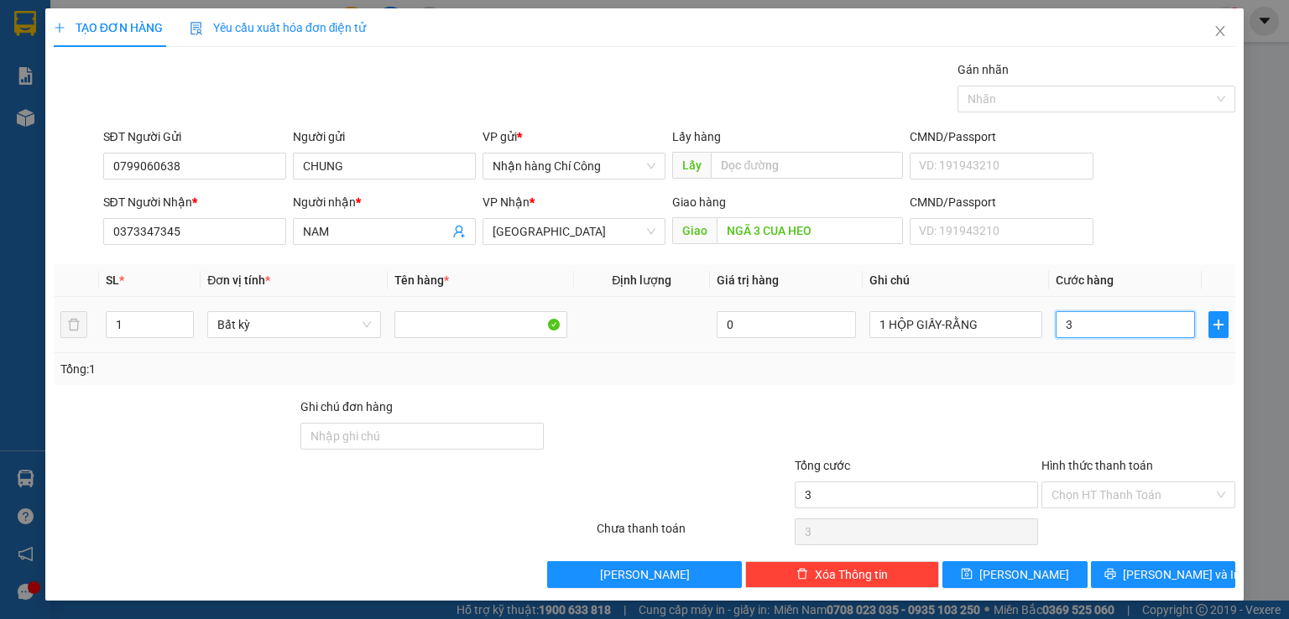
type input "30"
type input "30.000"
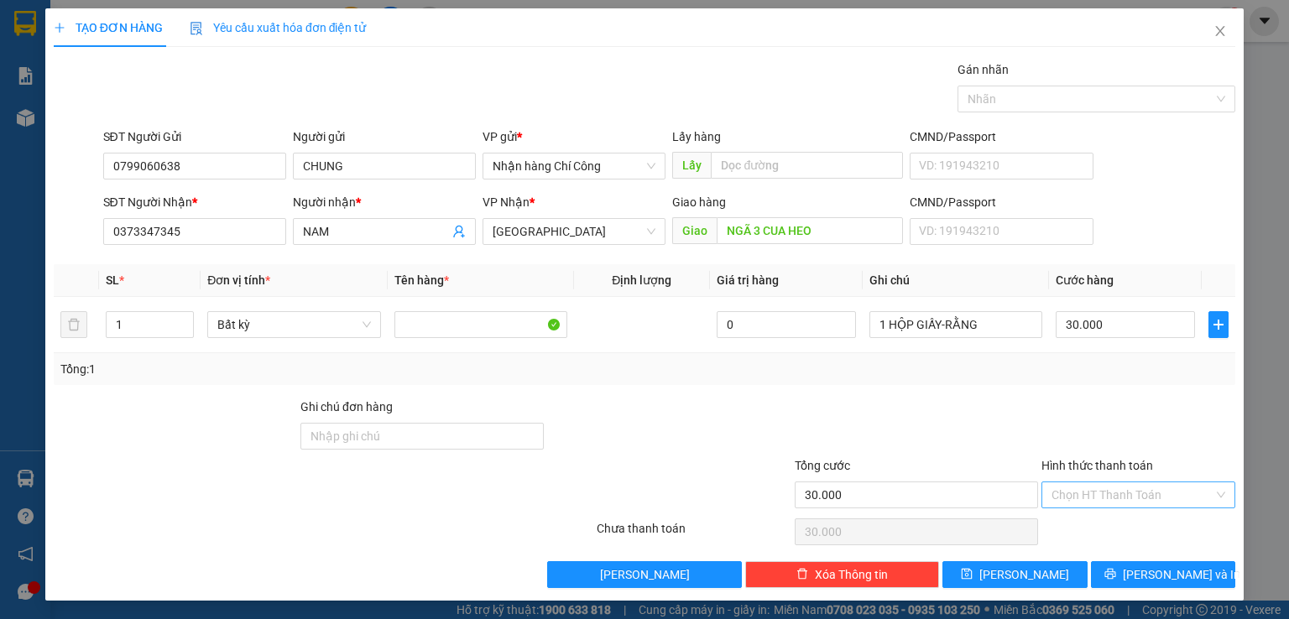
click at [1084, 497] on input "Hình thức thanh toán" at bounding box center [1132, 494] width 162 height 25
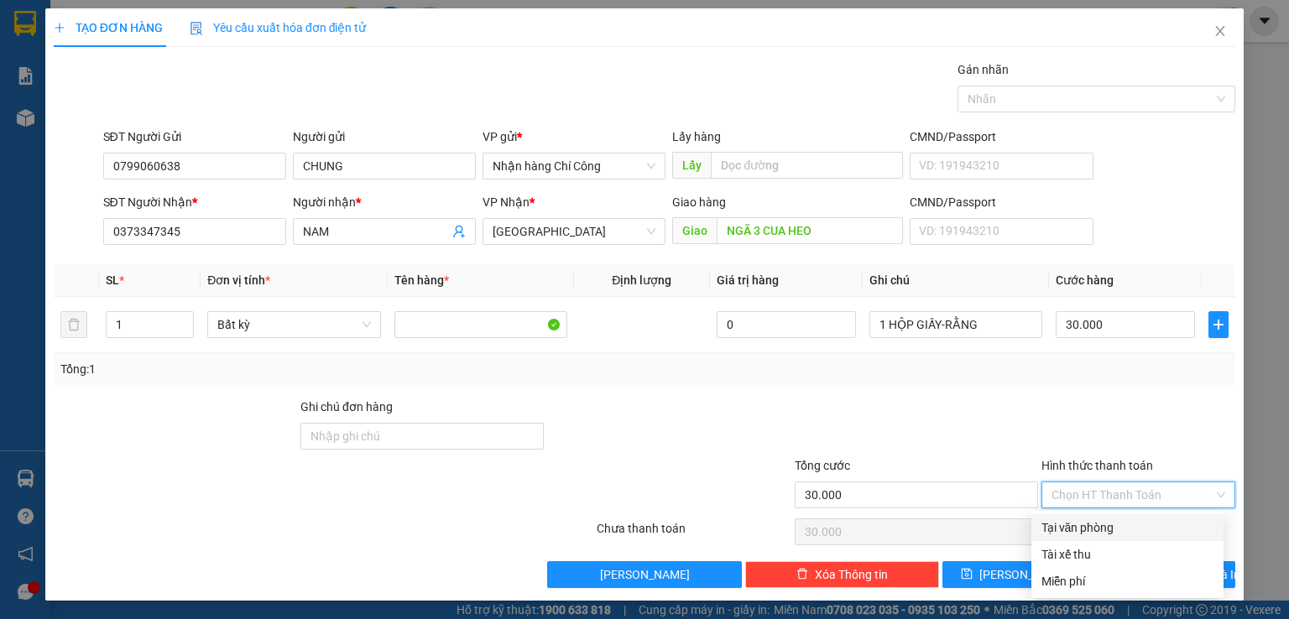
click at [1081, 524] on div "Tại văn phòng" at bounding box center [1127, 527] width 172 height 18
type input "0"
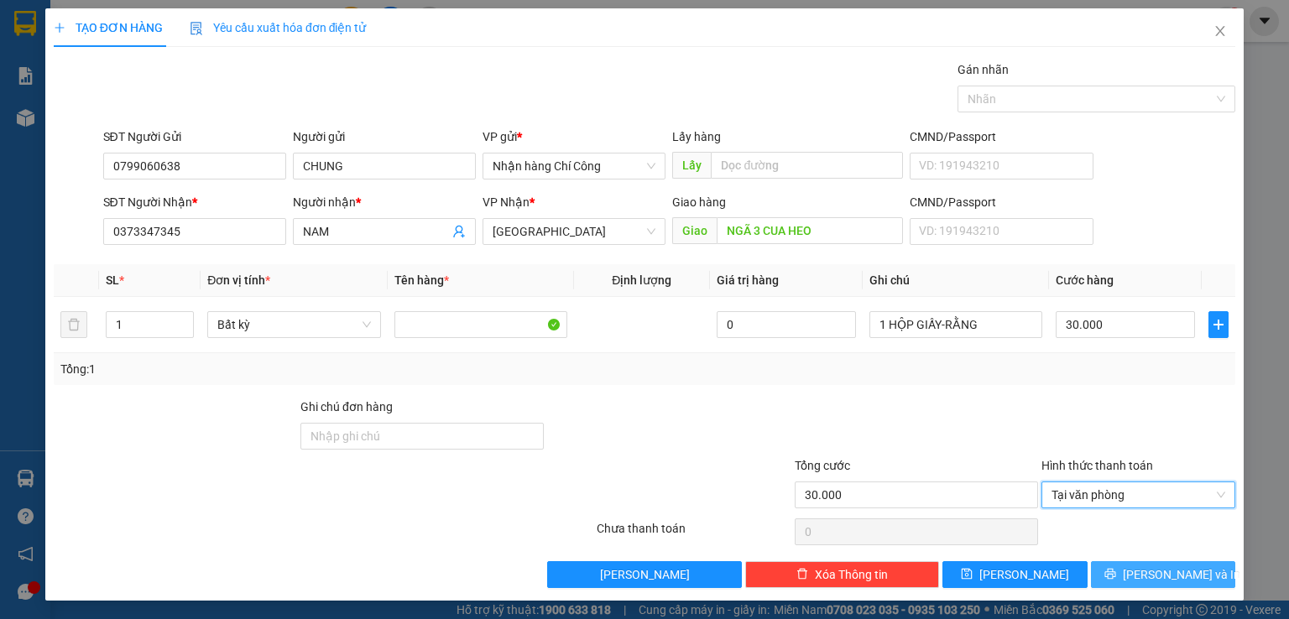
click at [1145, 570] on span "[PERSON_NAME] và In" at bounding box center [1181, 574] width 117 height 18
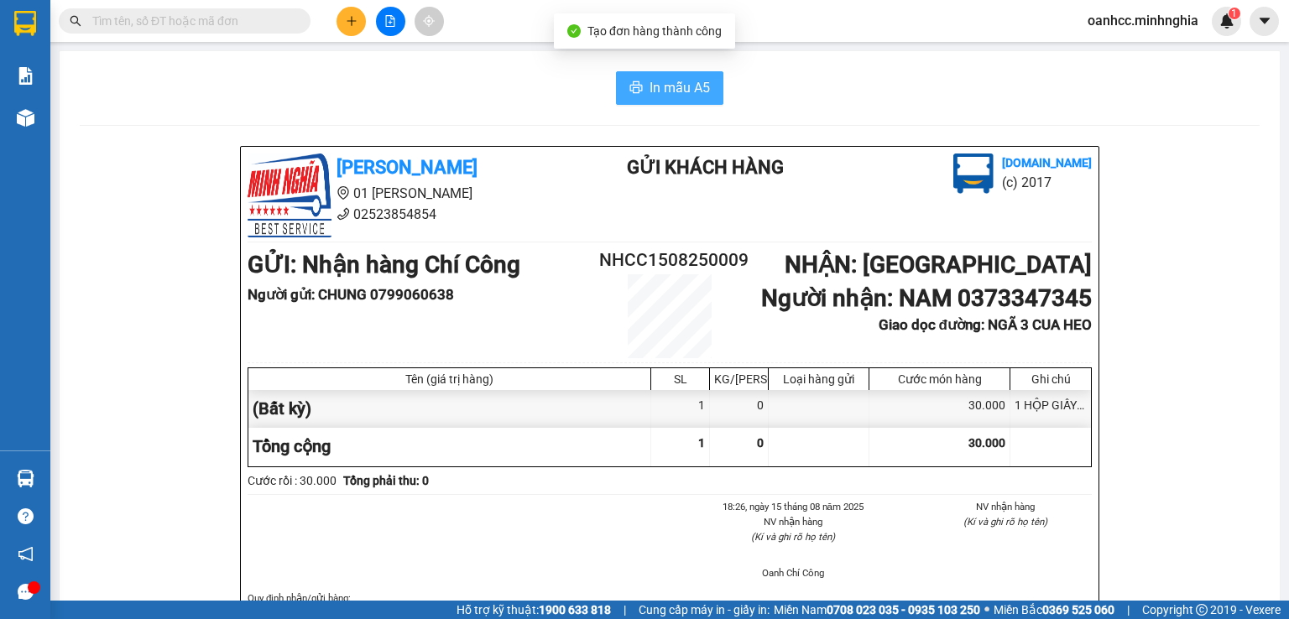
click at [660, 90] on span "In mẫu A5" at bounding box center [679, 87] width 60 height 21
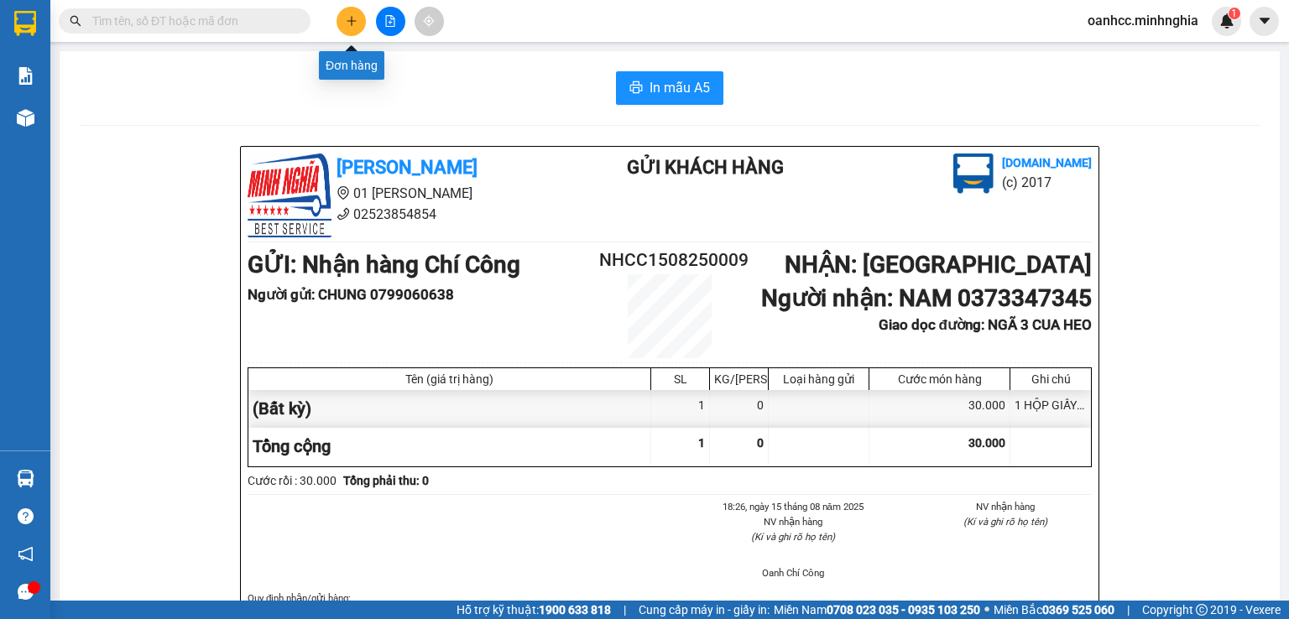
click at [356, 25] on icon "plus" at bounding box center [352, 21] width 12 height 12
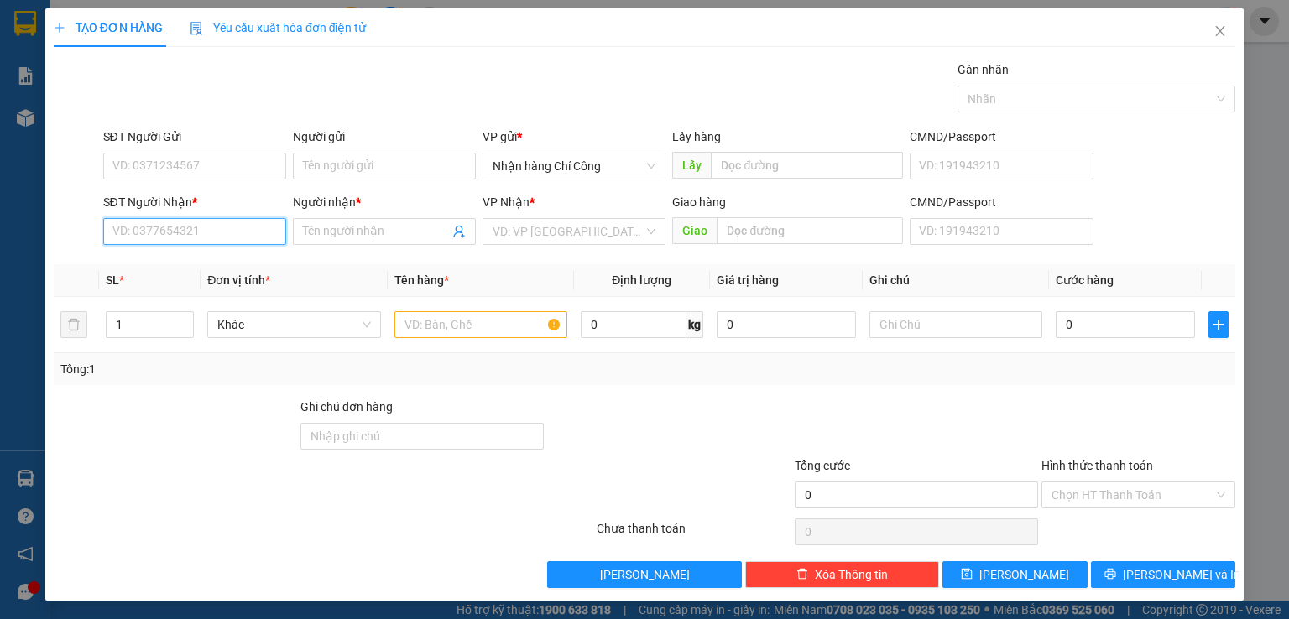
click at [212, 237] on input "SĐT Người Nhận *" at bounding box center [194, 231] width 183 height 27
click at [201, 267] on div "0339417016 - NGHĨA" at bounding box center [192, 264] width 161 height 18
type input "0339417016"
type input "NGHĨA"
type input "0339417016"
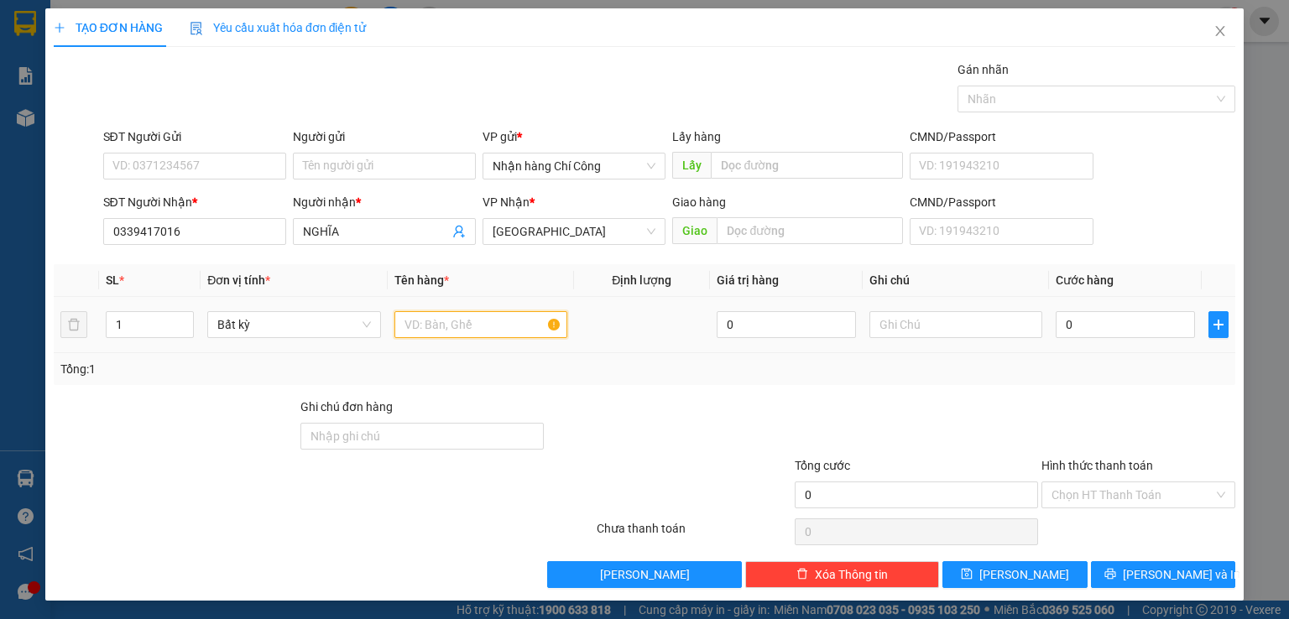
click at [456, 326] on input "text" at bounding box center [480, 324] width 173 height 27
type input "816"
click at [910, 320] on input "text" at bounding box center [955, 324] width 173 height 27
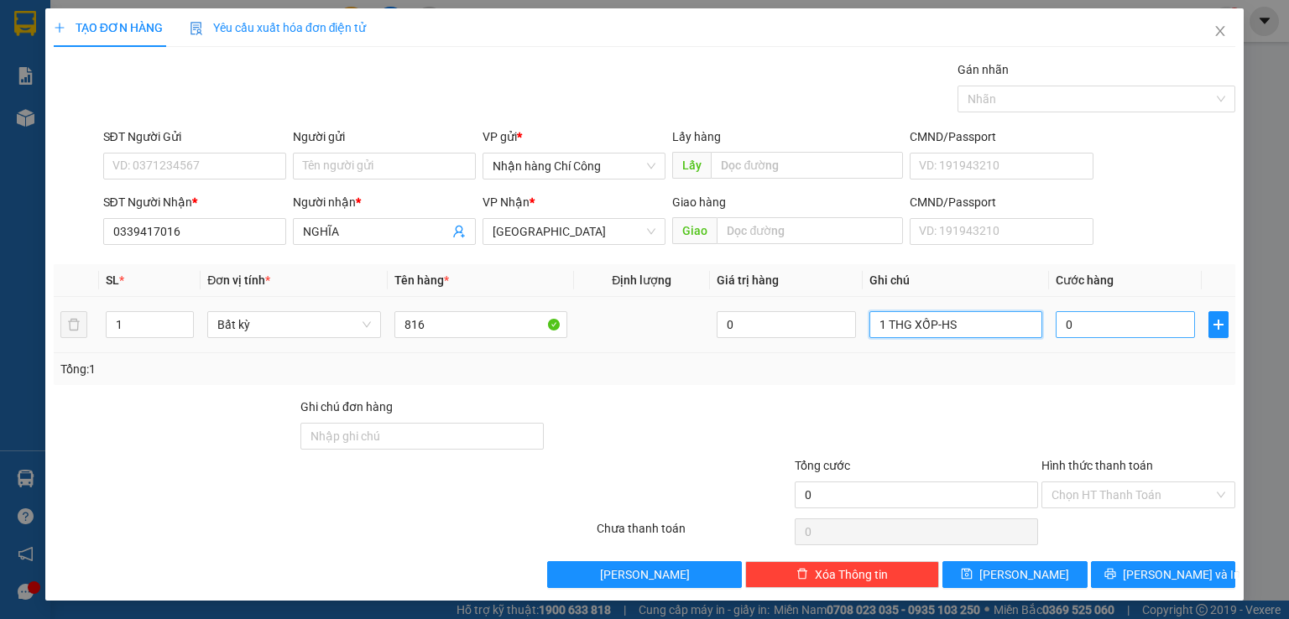
type input "1 THG XỐP-HS"
click at [1081, 320] on input "0" at bounding box center [1124, 324] width 139 height 27
type input "6"
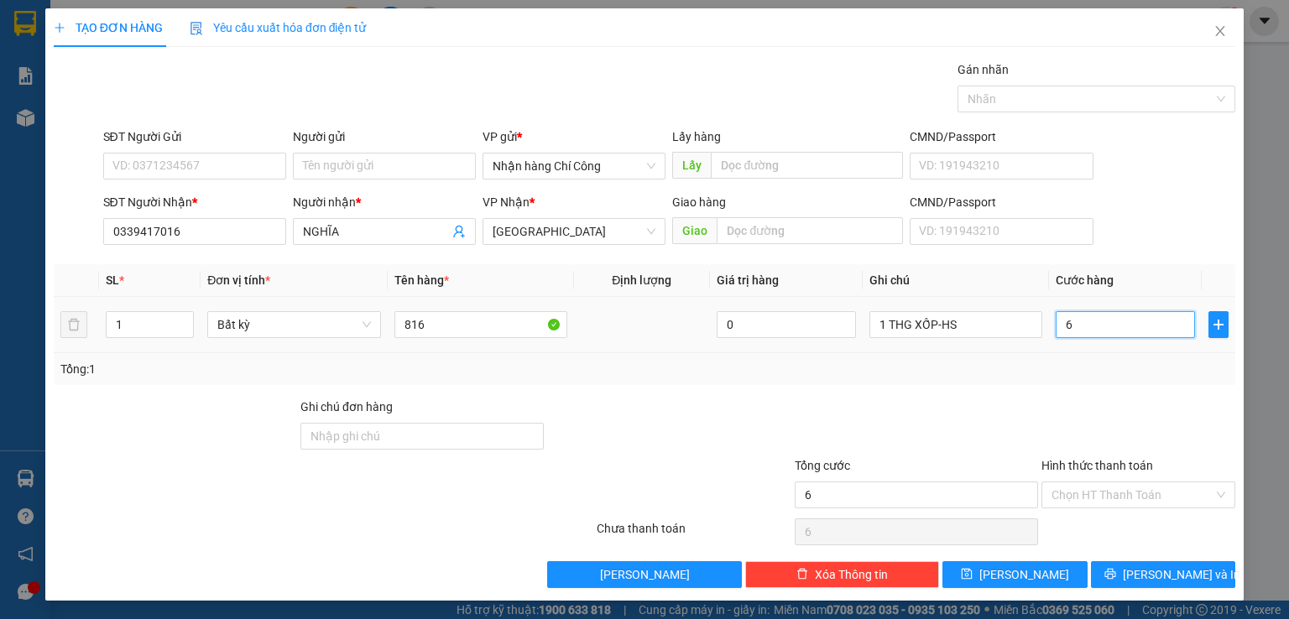
type input "60"
type input "60.000"
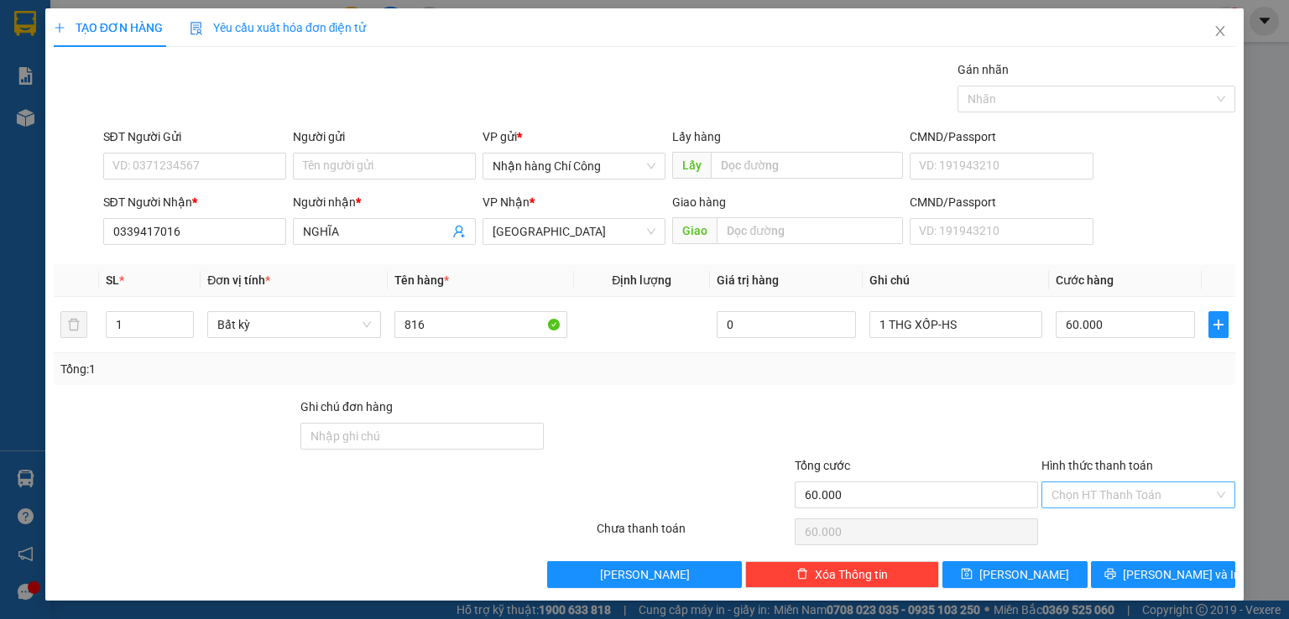
click at [1090, 495] on input "Hình thức thanh toán" at bounding box center [1132, 494] width 162 height 25
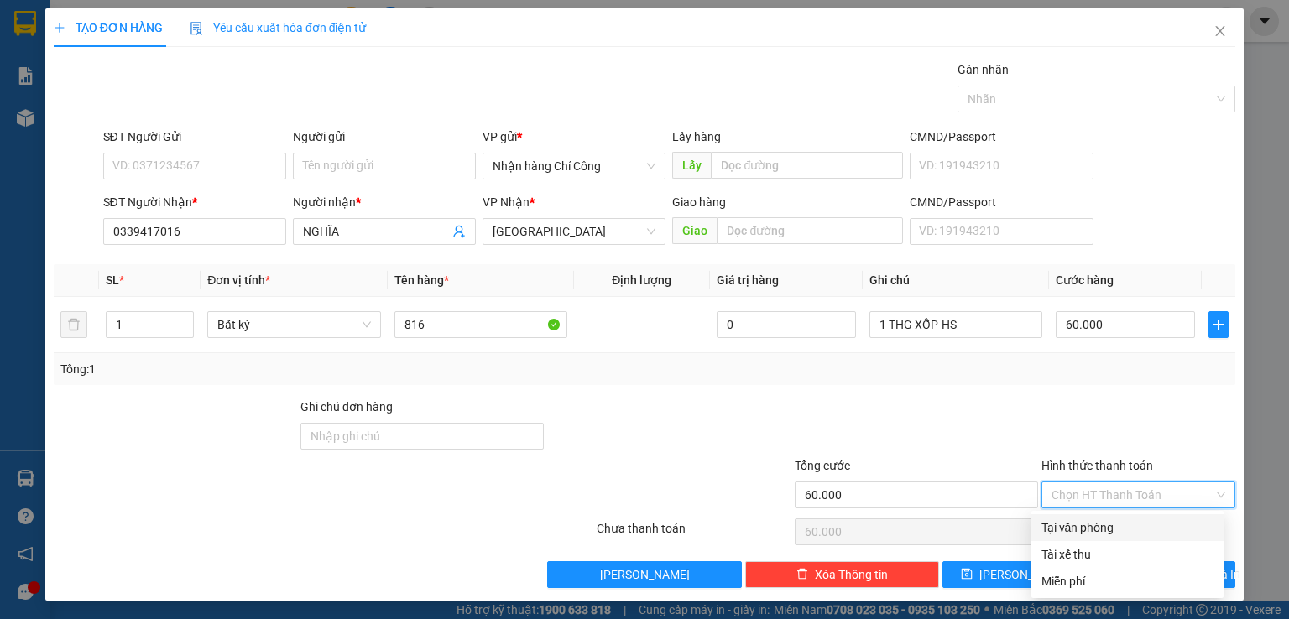
click at [1070, 526] on div "Tại văn phòng" at bounding box center [1127, 527] width 172 height 18
type input "0"
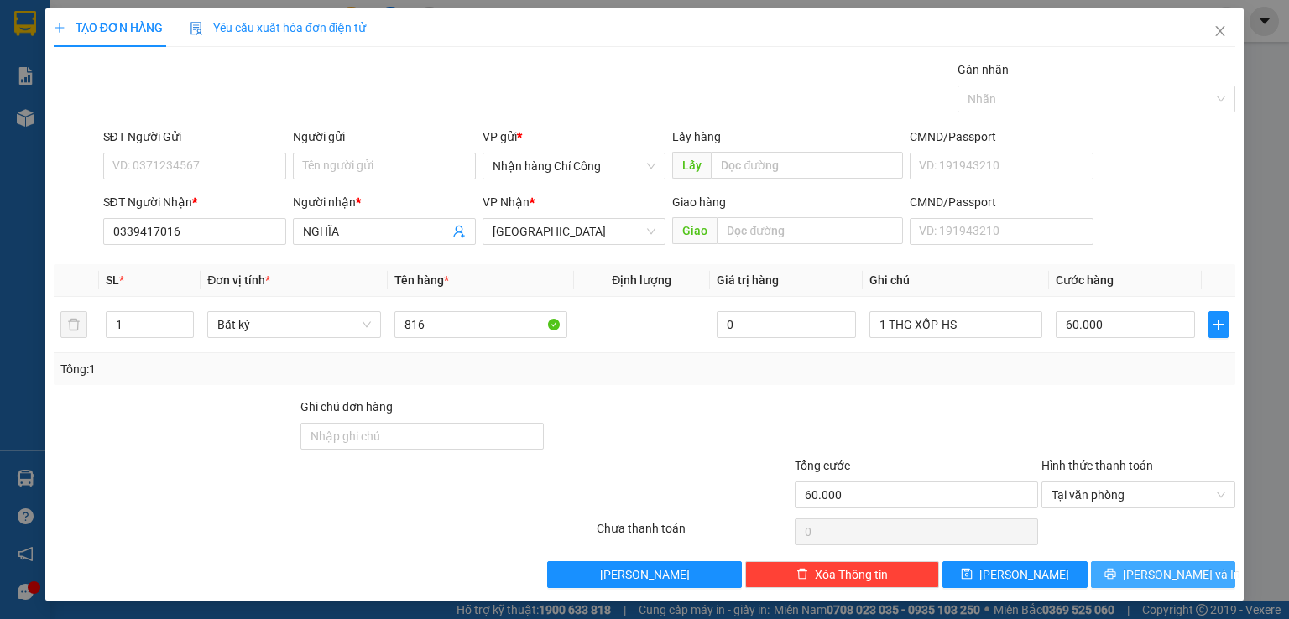
click at [1138, 565] on button "[PERSON_NAME] và In" at bounding box center [1163, 574] width 145 height 27
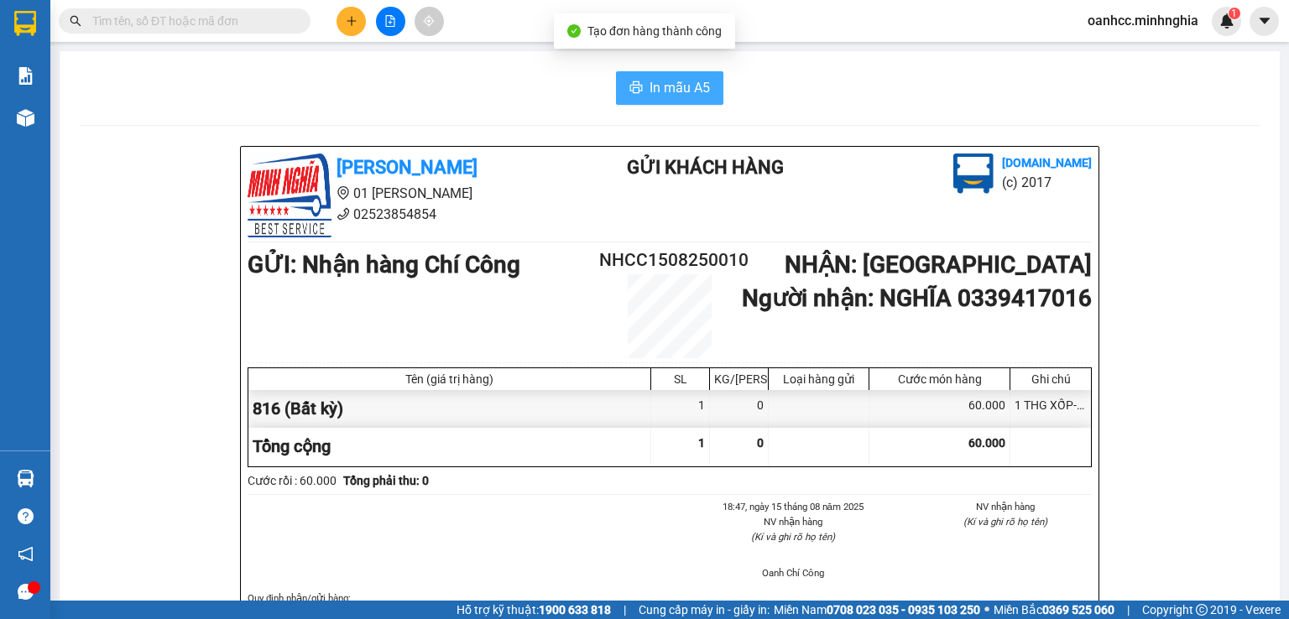
click at [669, 92] on span "In mẫu A5" at bounding box center [679, 87] width 60 height 21
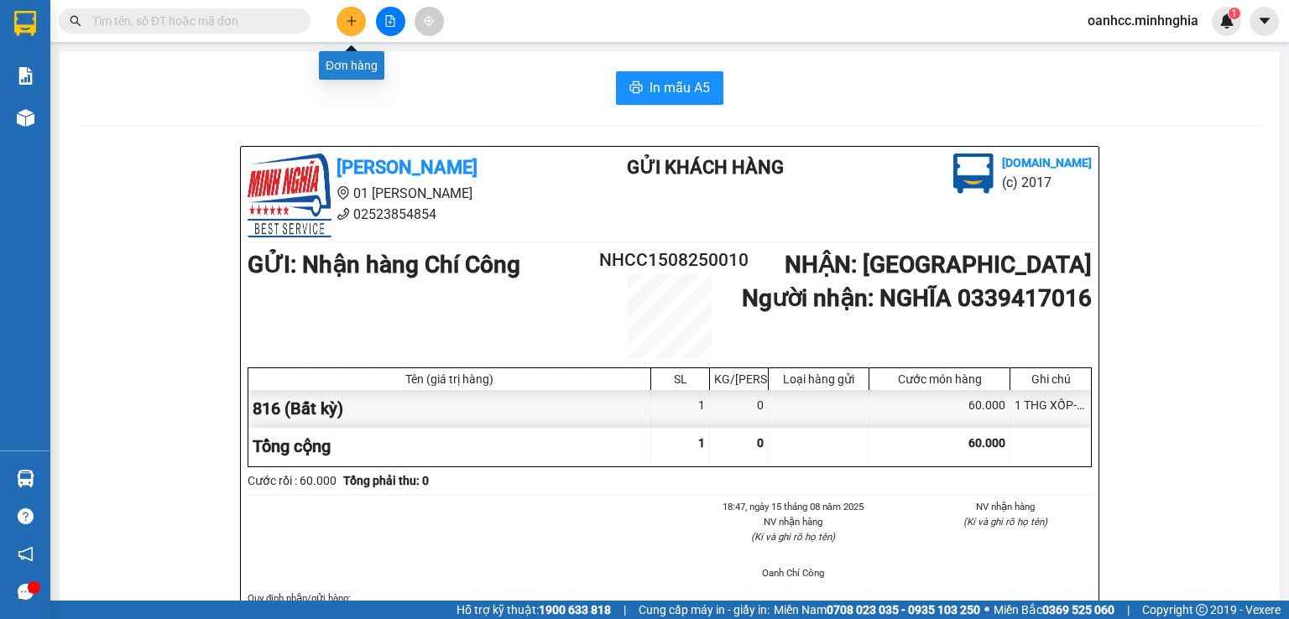
click at [349, 24] on icon "plus" at bounding box center [352, 21] width 12 height 12
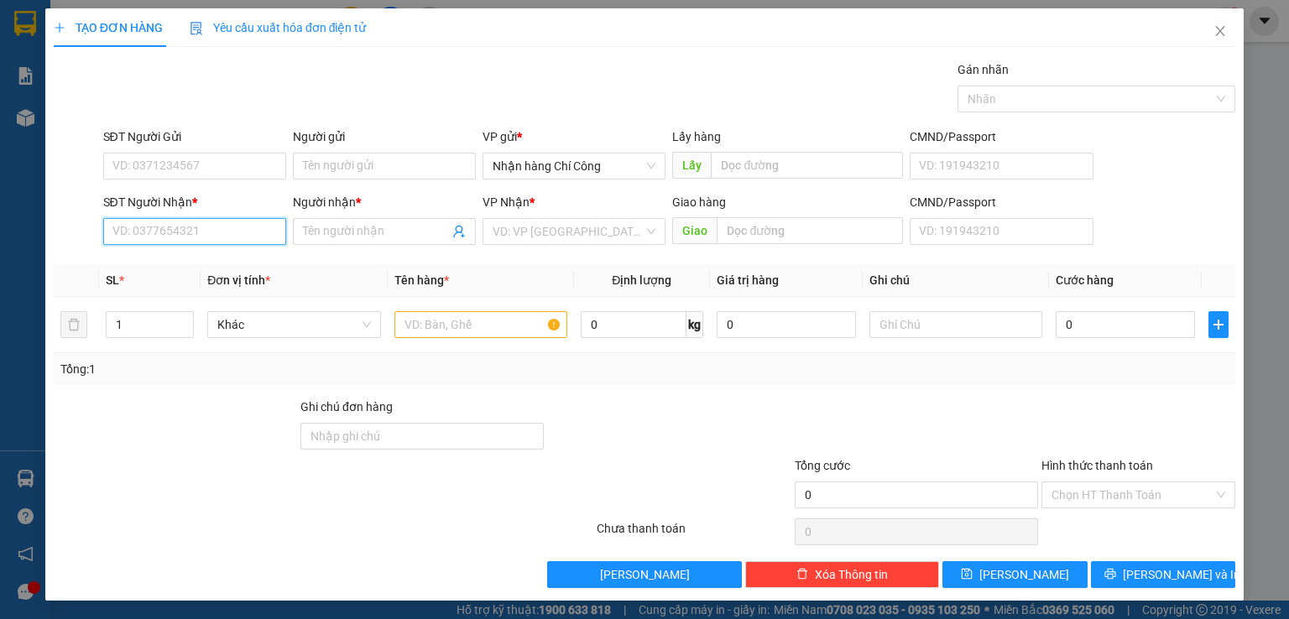
click at [198, 238] on input "SĐT Người Nhận *" at bounding box center [194, 231] width 183 height 27
type input "0353795162"
click at [160, 268] on div "0353795162 - THUẬN" at bounding box center [192, 264] width 161 height 18
type input "THUẬN"
type input "0353795162"
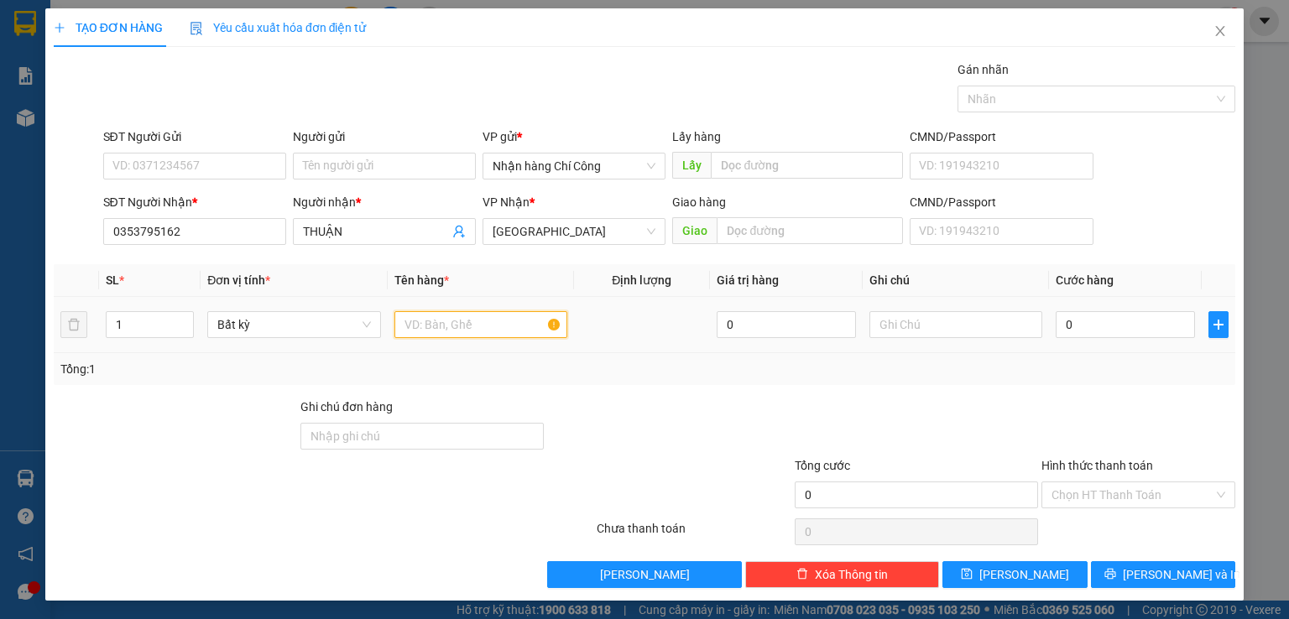
click at [462, 329] on input "text" at bounding box center [480, 324] width 173 height 27
type input "816"
click at [932, 323] on input "text" at bounding box center [955, 324] width 173 height 27
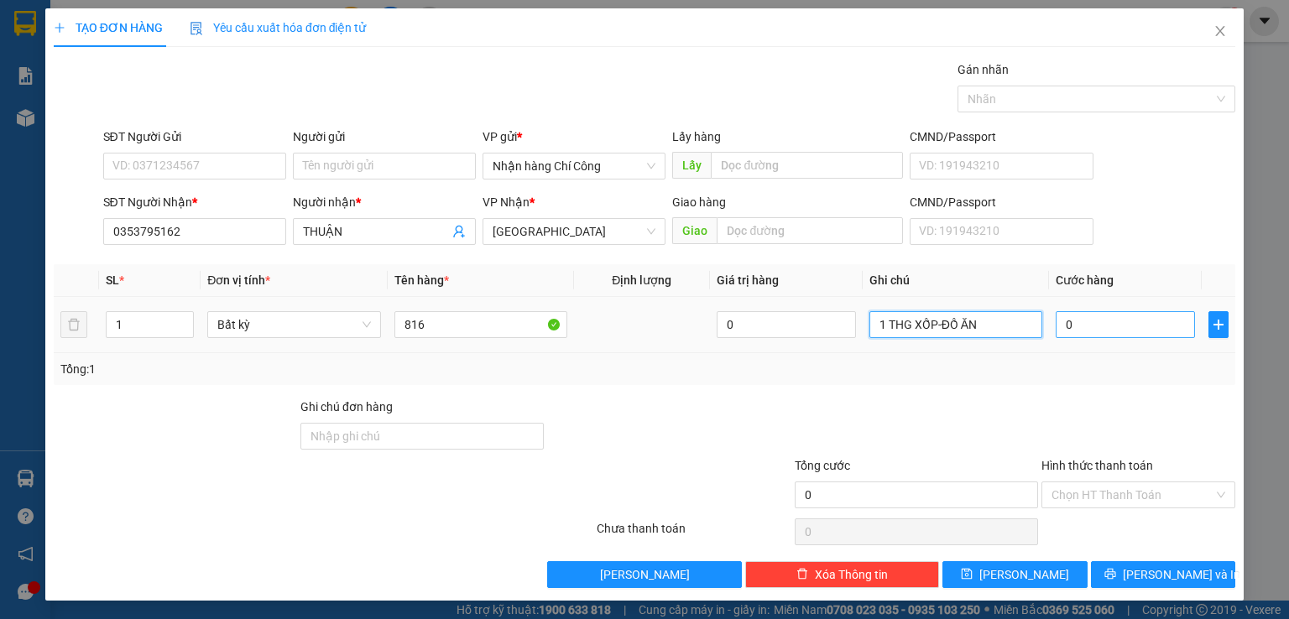
type input "1 THG XỐP-ĐỒ ĂN"
click at [1086, 324] on input "0" at bounding box center [1124, 324] width 139 height 27
type input "4"
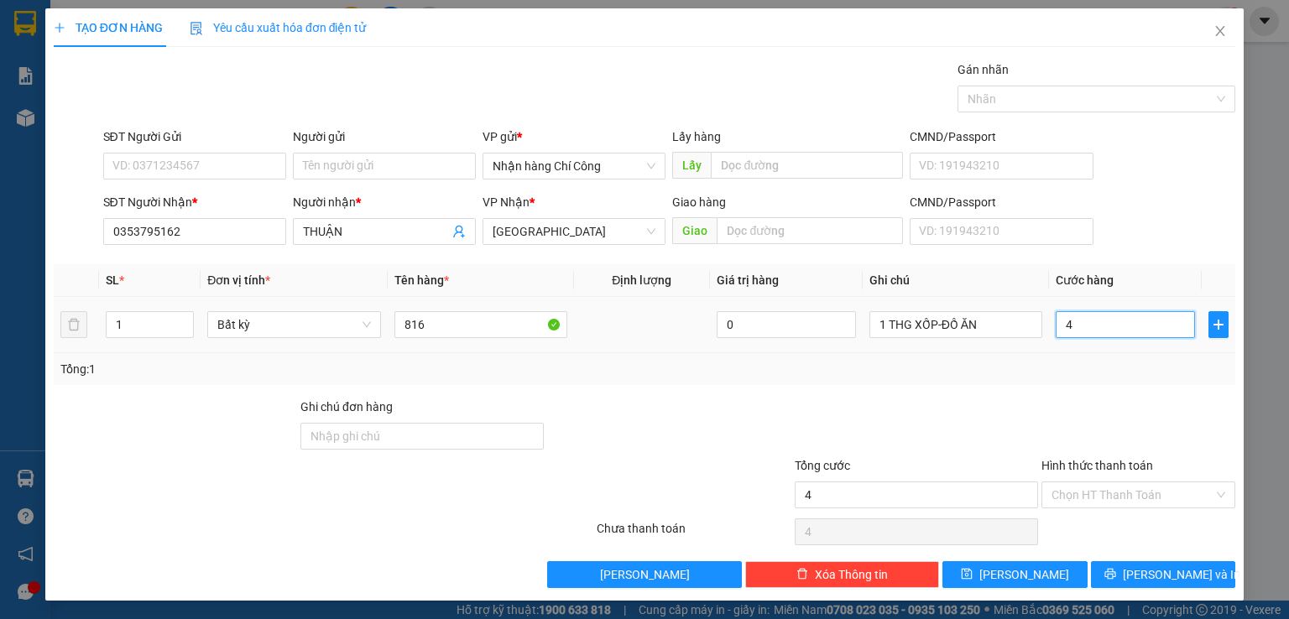
type input "40"
type input "40.000"
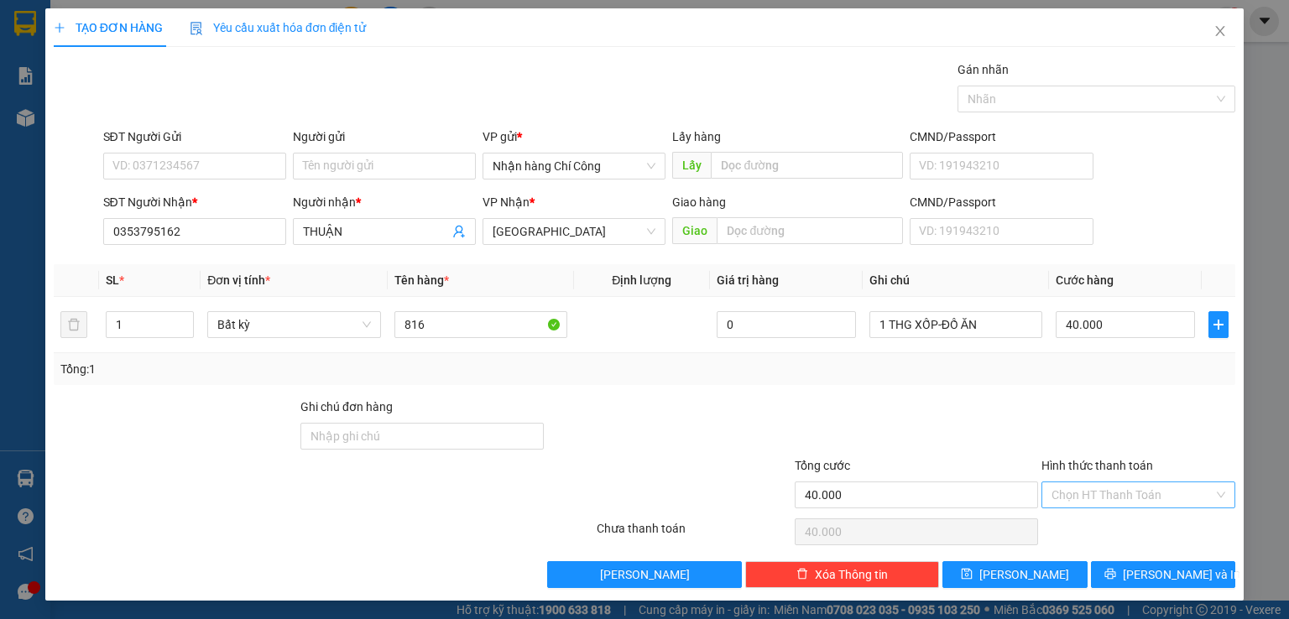
click at [1097, 492] on input "Hình thức thanh toán" at bounding box center [1132, 494] width 162 height 25
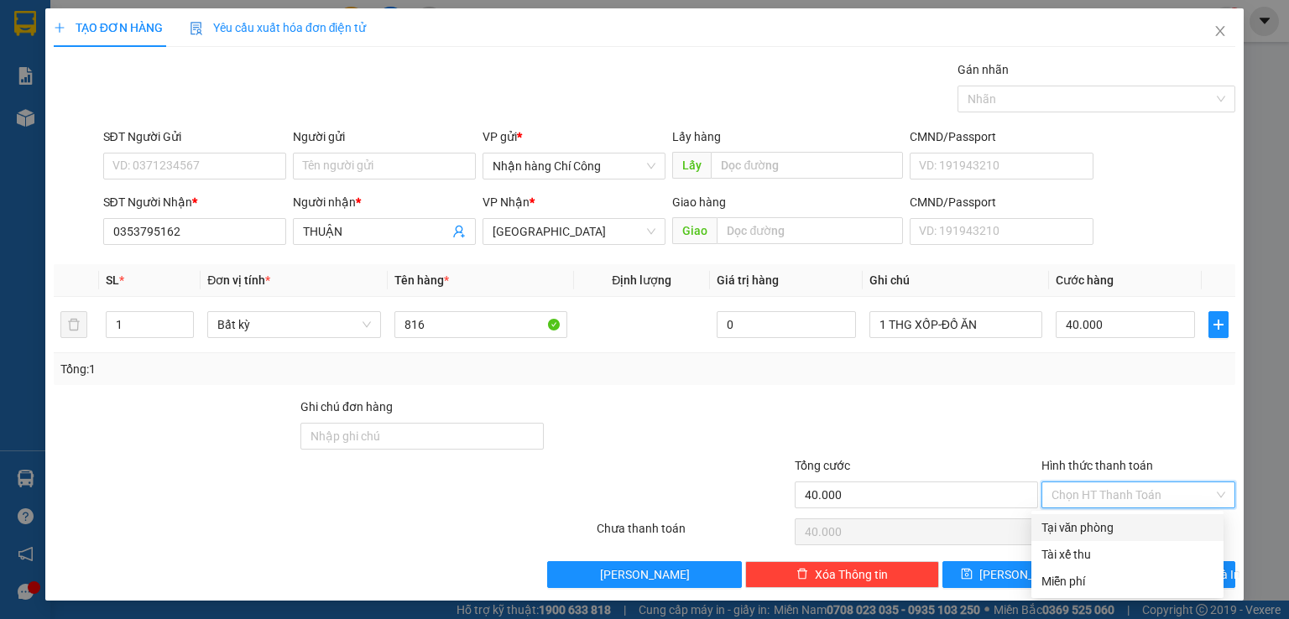
click at [1090, 528] on div "Tại văn phòng" at bounding box center [1127, 527] width 172 height 18
type input "0"
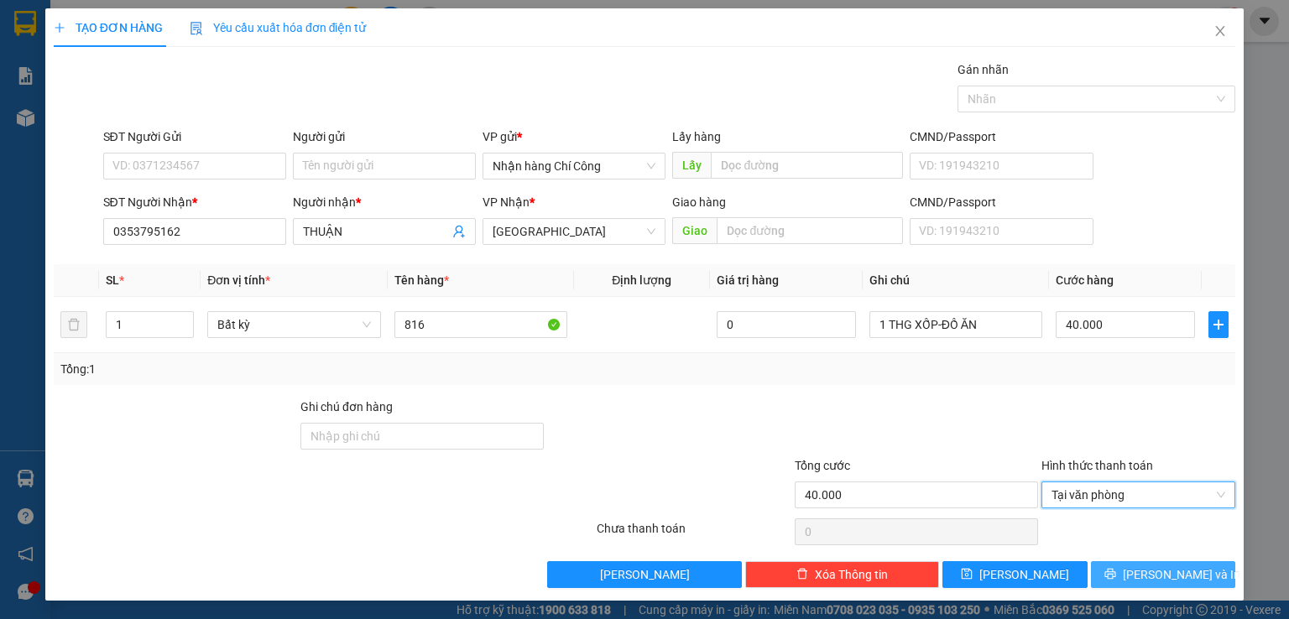
click at [1139, 573] on span "[PERSON_NAME] và In" at bounding box center [1181, 574] width 117 height 18
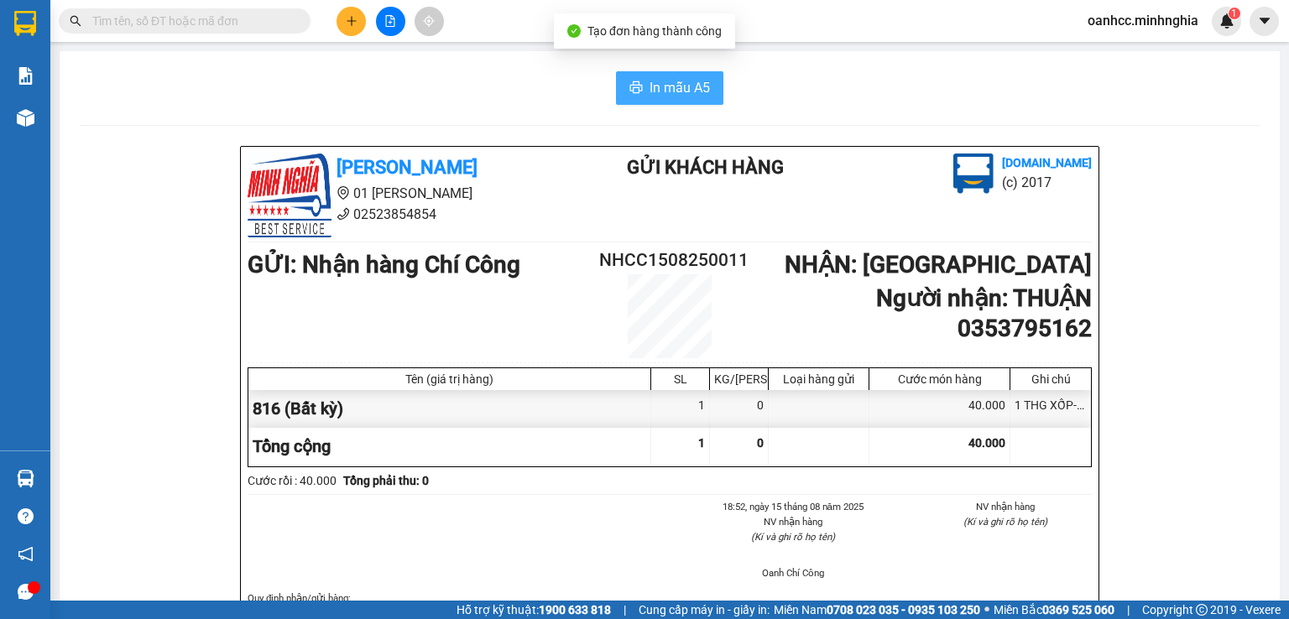
click at [660, 91] on span "In mẫu A5" at bounding box center [679, 87] width 60 height 21
